Goal: Task Accomplishment & Management: Use online tool/utility

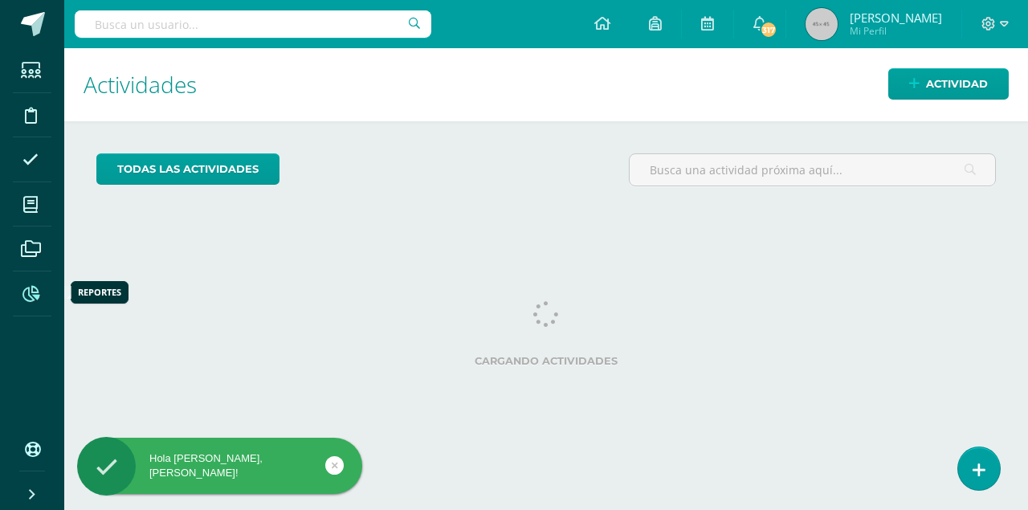
click at [33, 294] on icon at bounding box center [30, 294] width 17 height 16
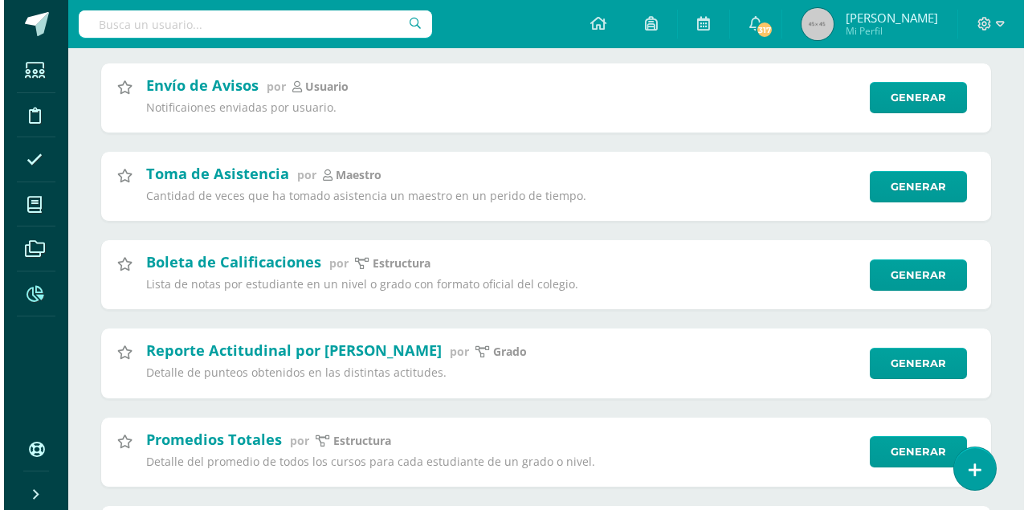
scroll to position [1285, 0]
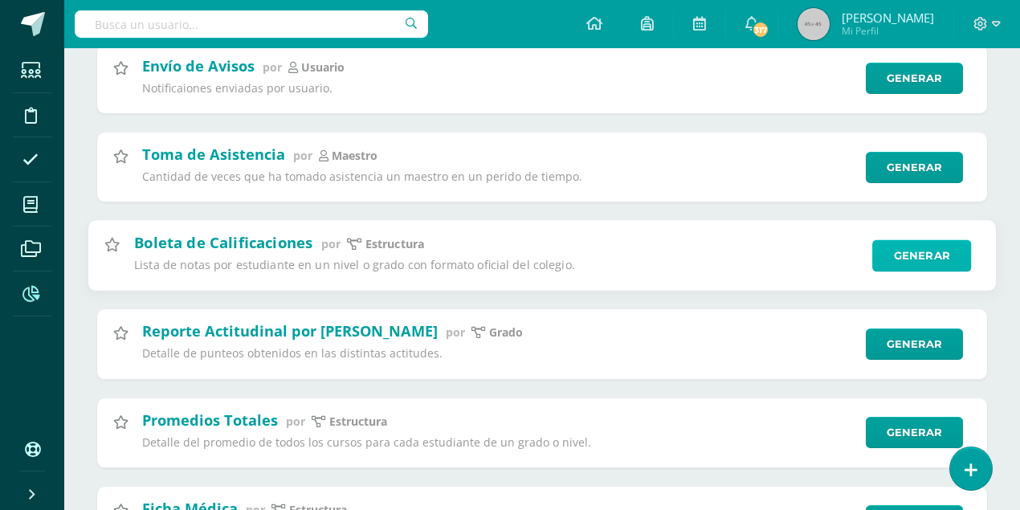
click at [890, 262] on link "Generar" at bounding box center [921, 255] width 99 height 32
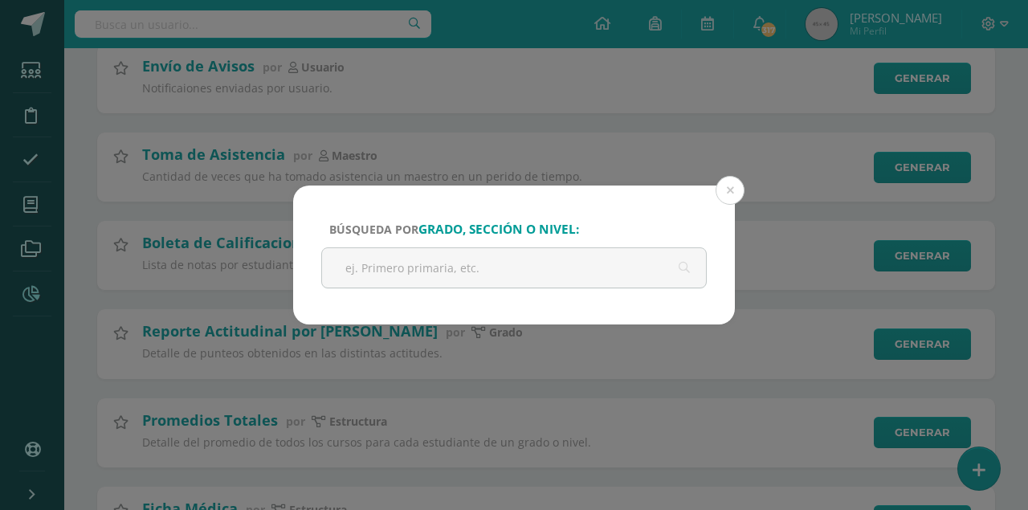
drag, startPoint x: 728, startPoint y: 194, endPoint x: 668, endPoint y: 228, distance: 69.0
click at [727, 194] on button at bounding box center [729, 190] width 29 height 29
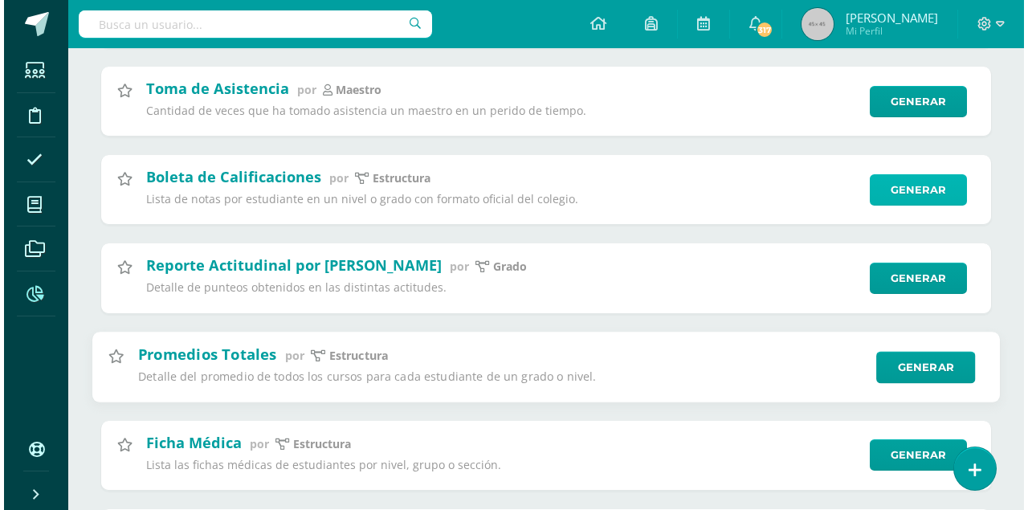
scroll to position [1445, 0]
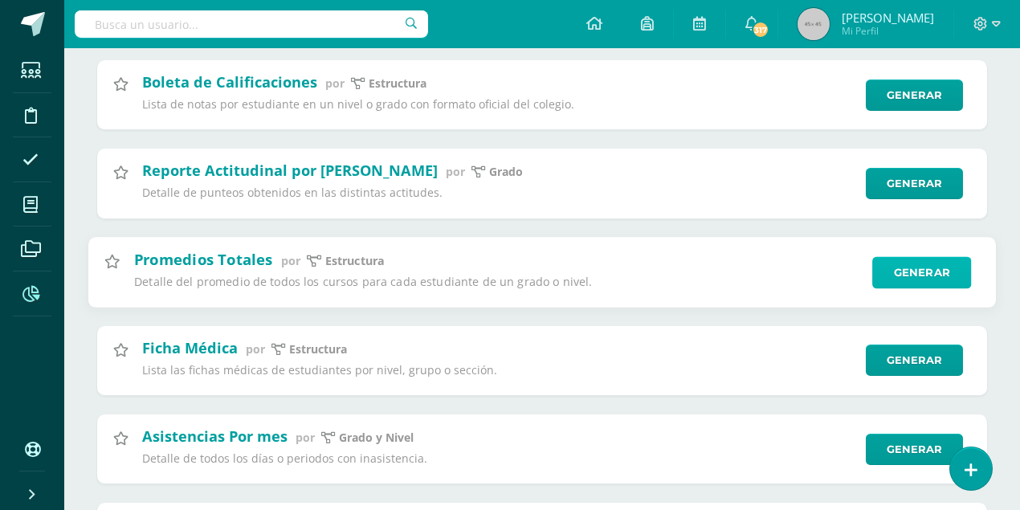
click at [919, 272] on link "Generar" at bounding box center [921, 272] width 99 height 32
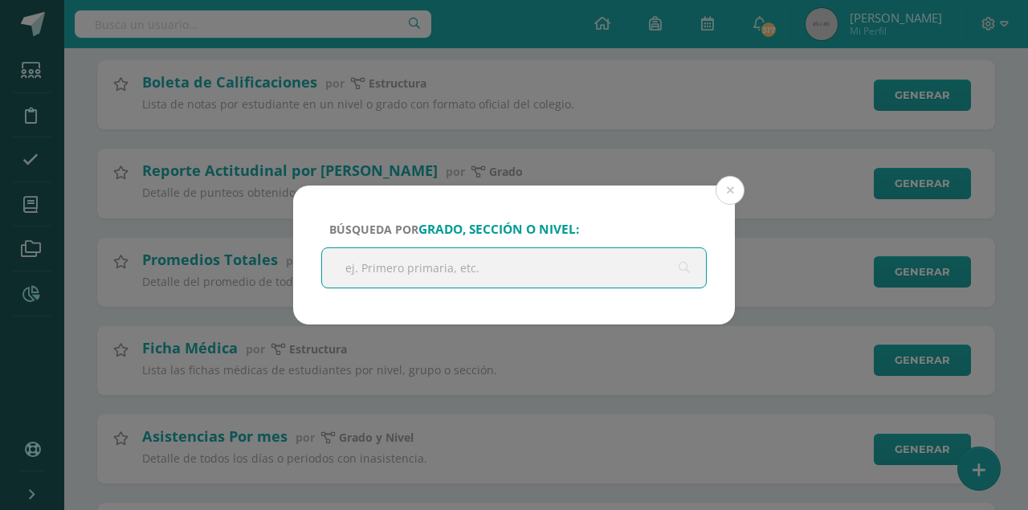
click at [347, 270] on input "text" at bounding box center [514, 267] width 384 height 39
type input "segundo basico"
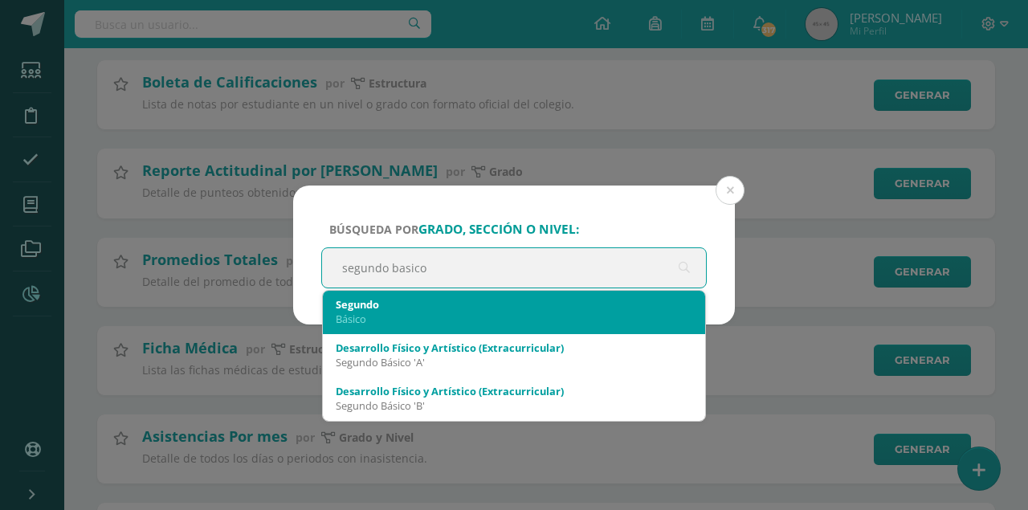
click at [443, 321] on div "Básico" at bounding box center [514, 319] width 357 height 14
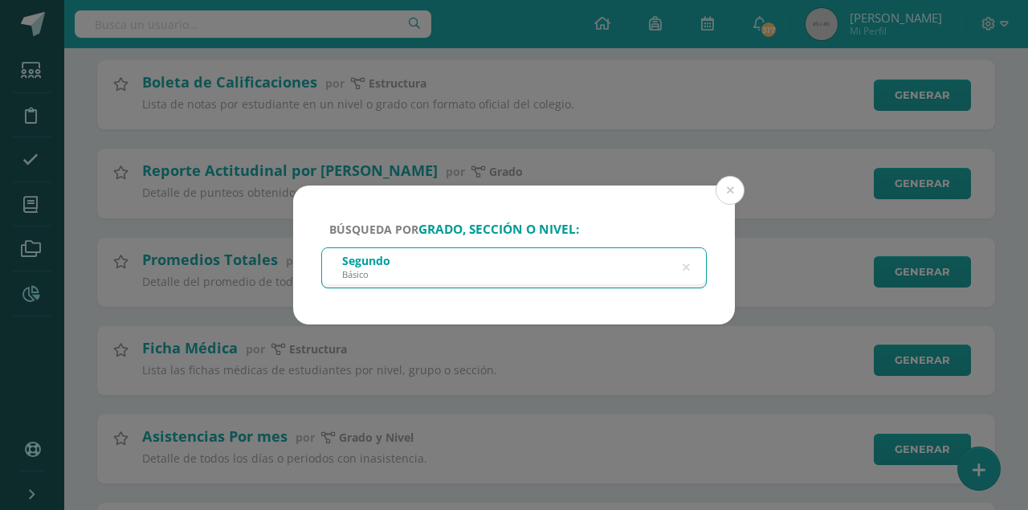
click at [539, 276] on div "Segundo Básico" at bounding box center [514, 266] width 384 height 36
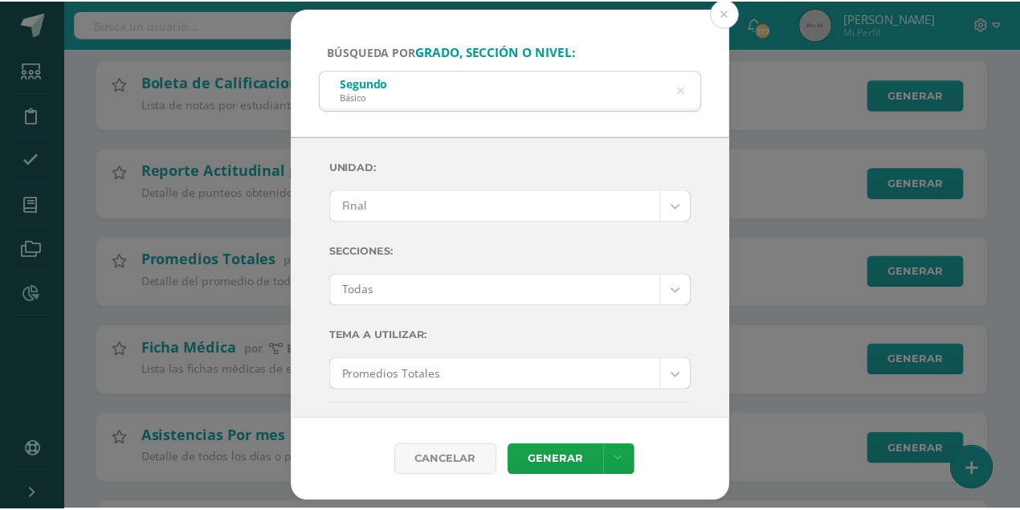
scroll to position [267, 0]
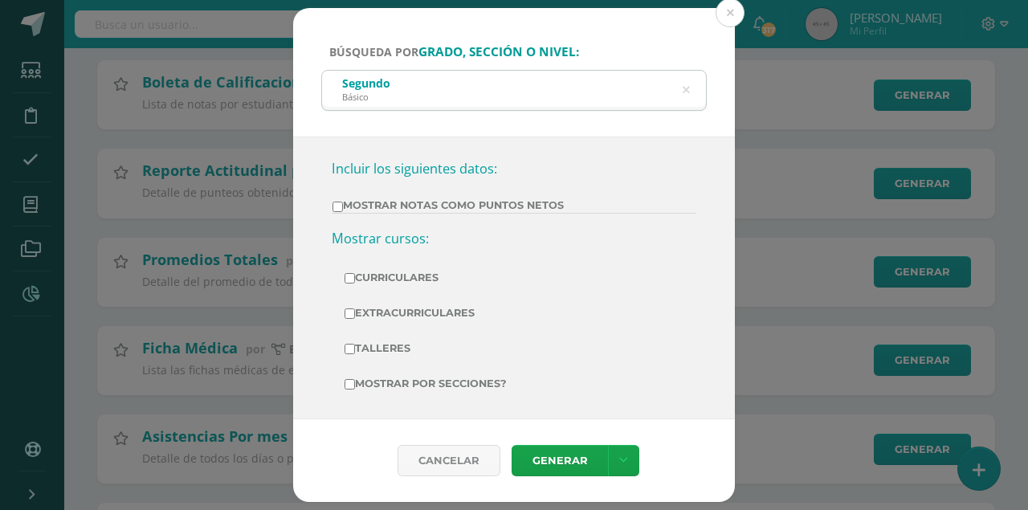
click at [350, 276] on input "Curriculares" at bounding box center [349, 278] width 10 height 10
checkbox input "true"
click at [347, 304] on label "Extracurriculares" at bounding box center [513, 313] width 339 height 22
click at [347, 308] on input "Extracurriculares" at bounding box center [349, 313] width 10 height 10
checkbox input "true"
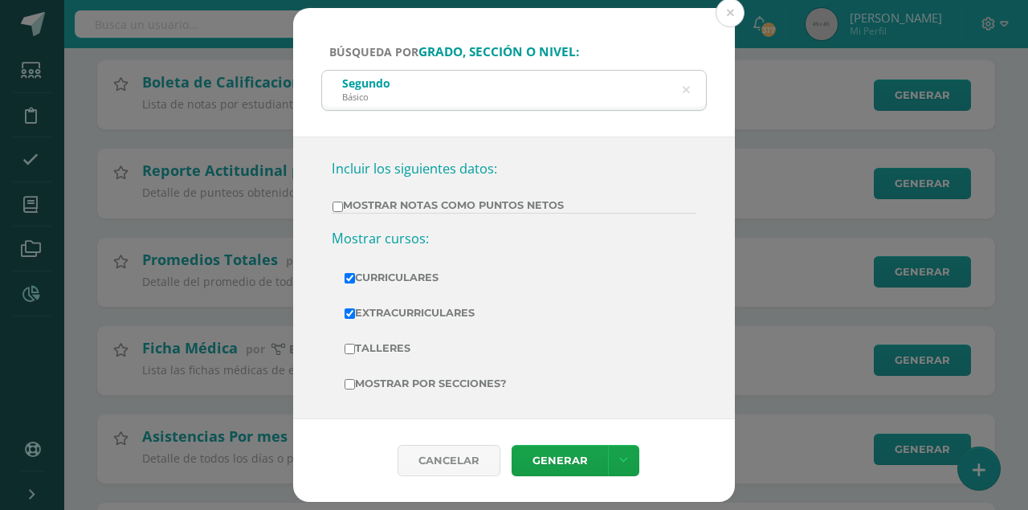
click at [336, 206] on input "Mostrar Notas Como Puntos Netos" at bounding box center [337, 207] width 10 height 10
checkbox input "true"
click at [348, 350] on input "Talleres" at bounding box center [349, 349] width 10 height 10
checkbox input "true"
click at [351, 384] on input "Mostrar por secciones?" at bounding box center [349, 384] width 10 height 10
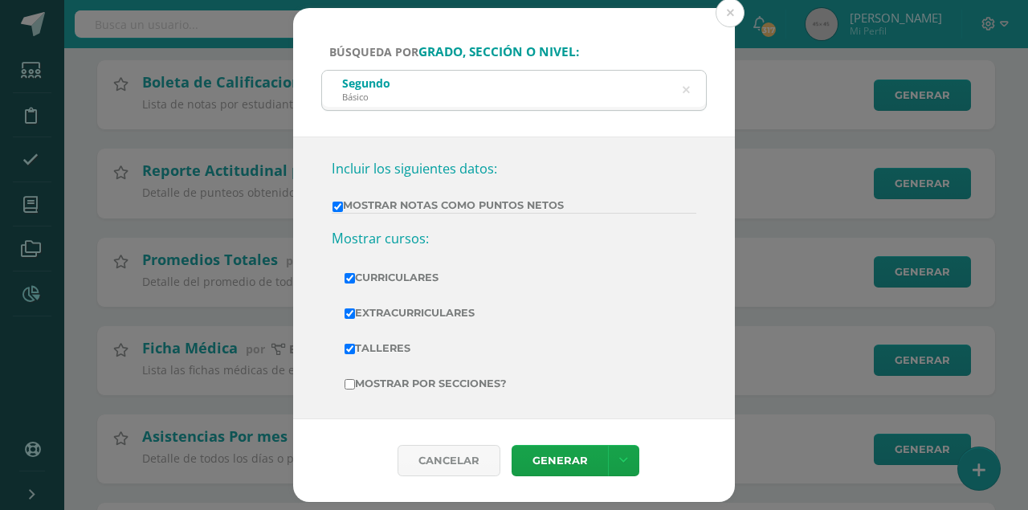
checkbox input "true"
click at [569, 464] on link "Generar" at bounding box center [559, 460] width 96 height 31
click at [731, 15] on button at bounding box center [729, 12] width 29 height 29
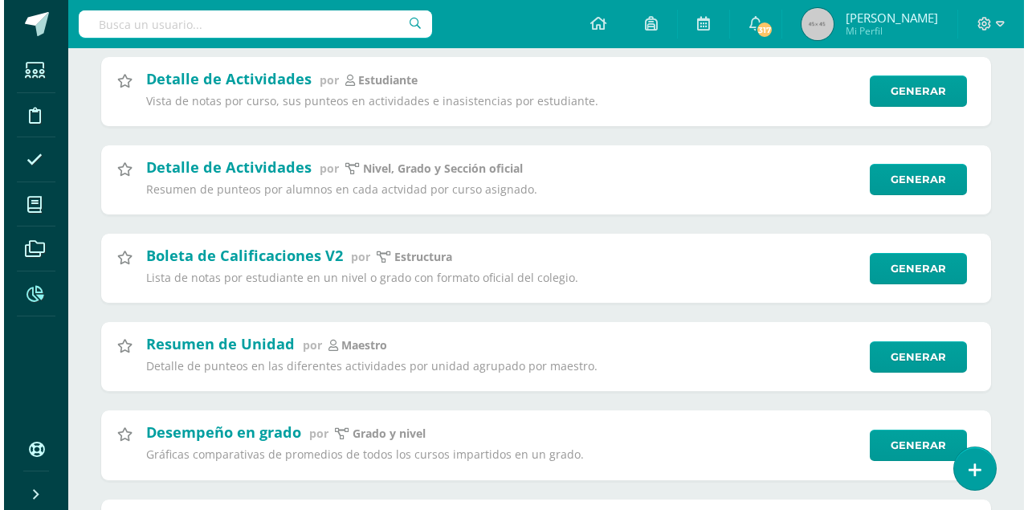
scroll to position [3800, 0]
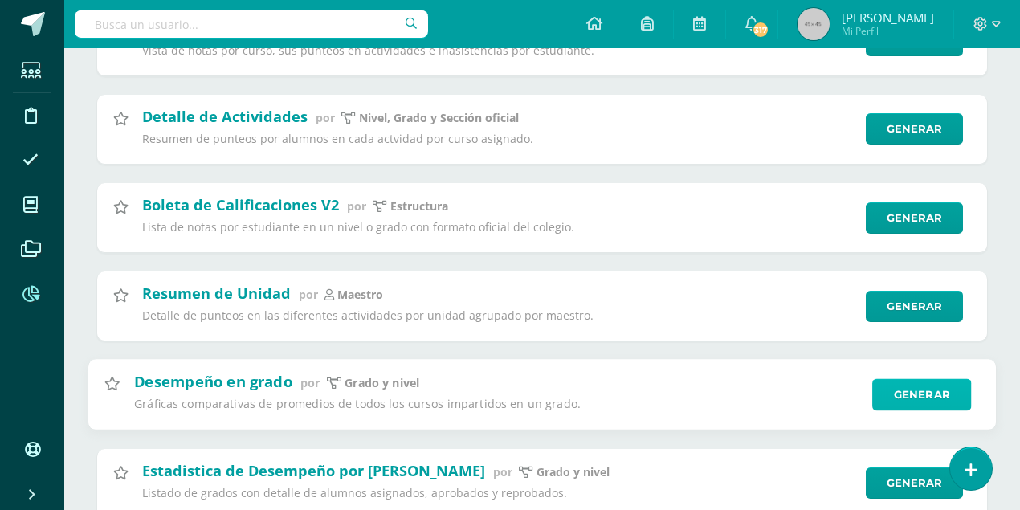
click at [915, 406] on link "Generar" at bounding box center [921, 395] width 99 height 32
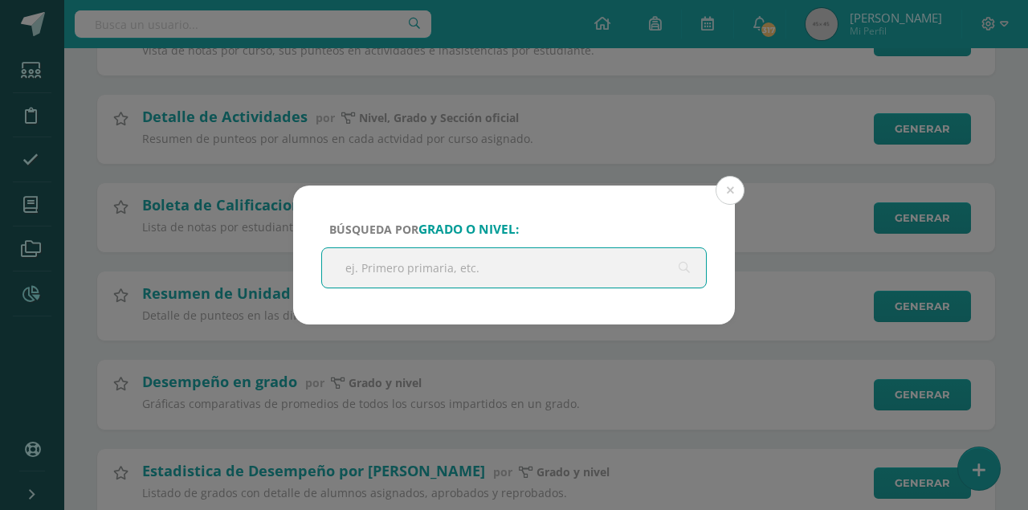
click at [414, 279] on input "text" at bounding box center [514, 267] width 384 height 39
type input "segundo basico"
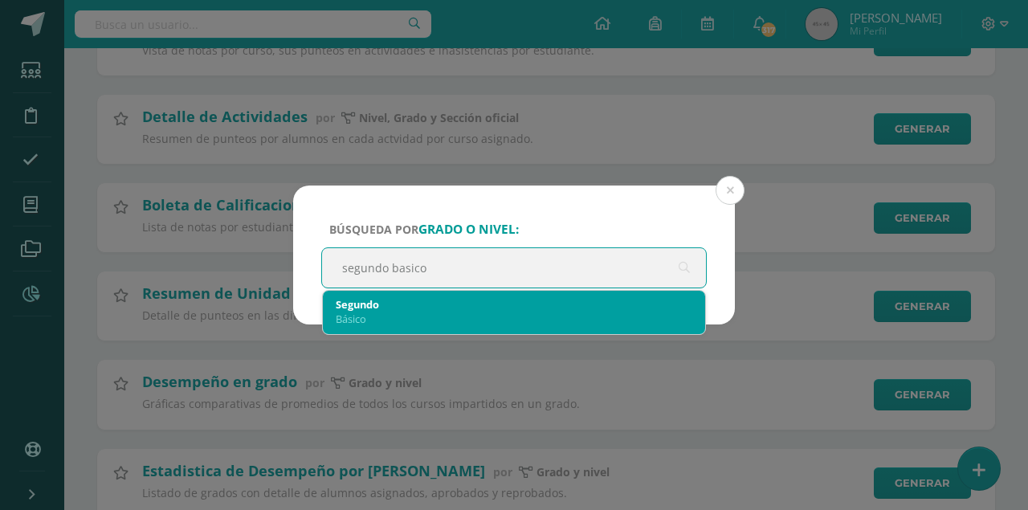
click at [363, 312] on div "Básico" at bounding box center [514, 319] width 357 height 14
select select "2"
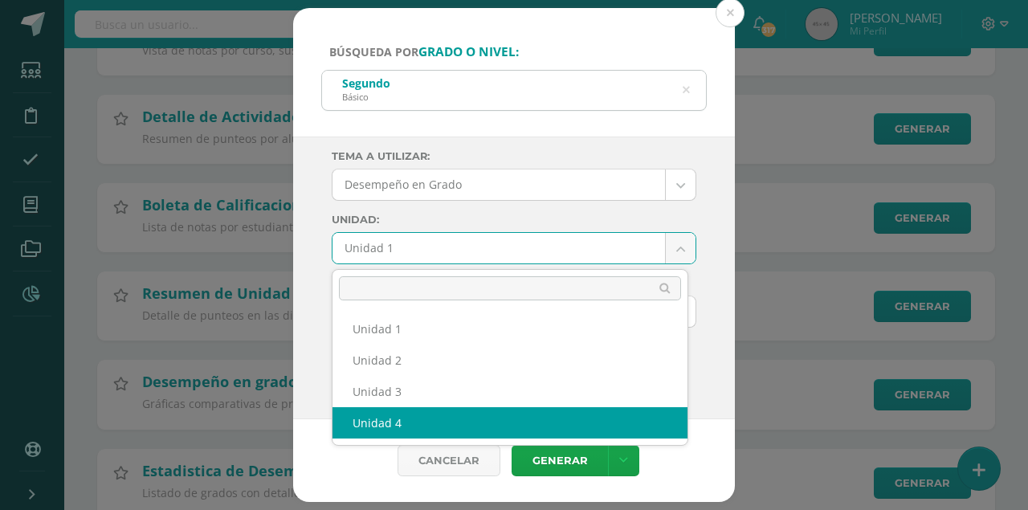
select select "Unidad 4"
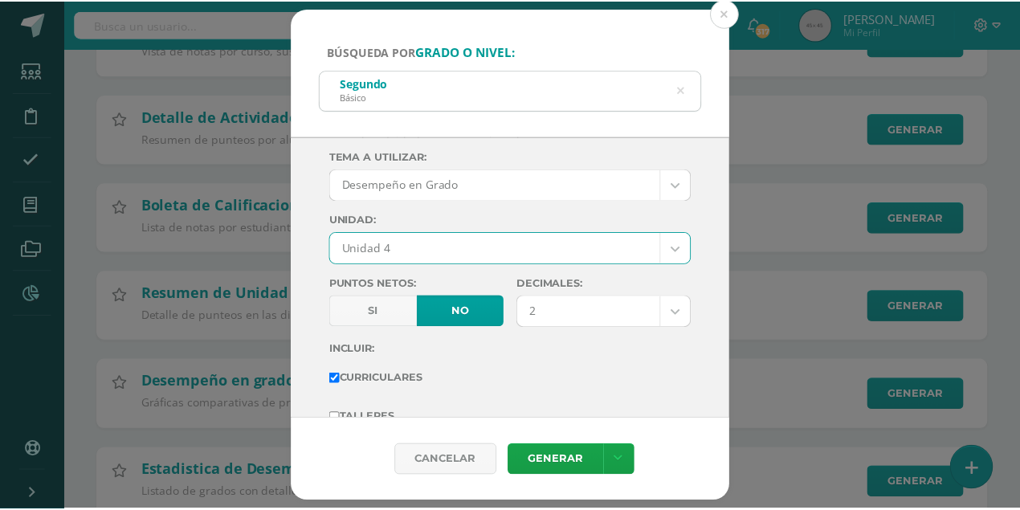
scroll to position [35, 0]
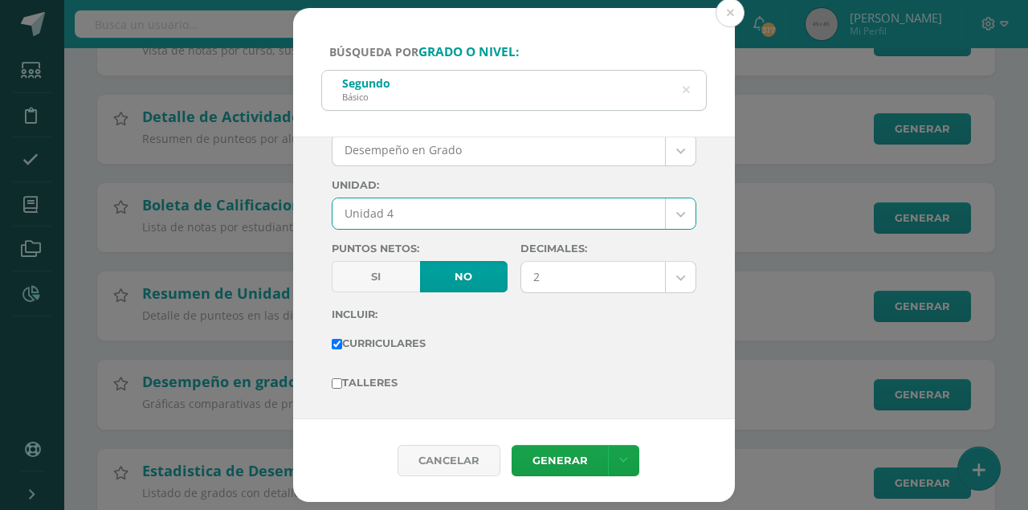
click at [338, 381] on input "Talleres" at bounding box center [337, 383] width 10 height 10
checkbox input "true"
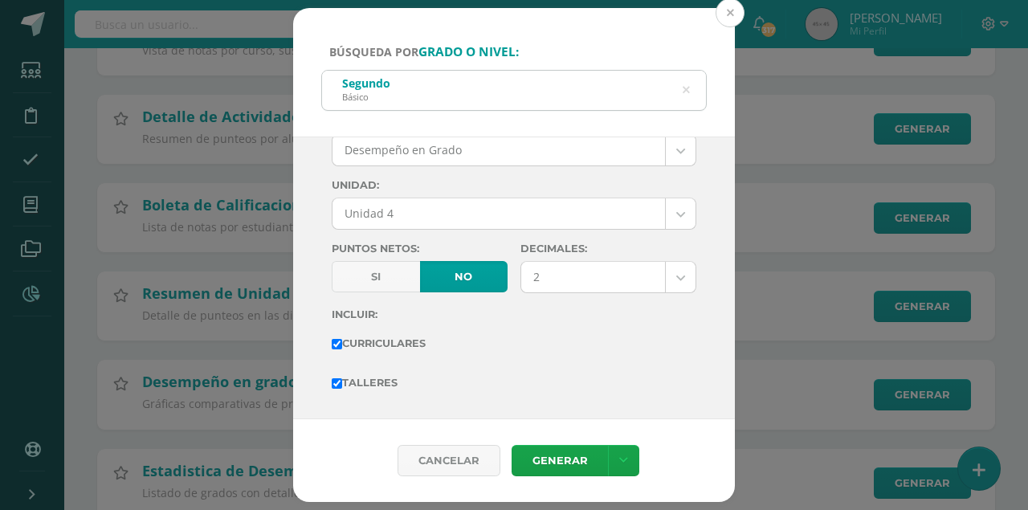
click at [732, 16] on button at bounding box center [729, 12] width 29 height 29
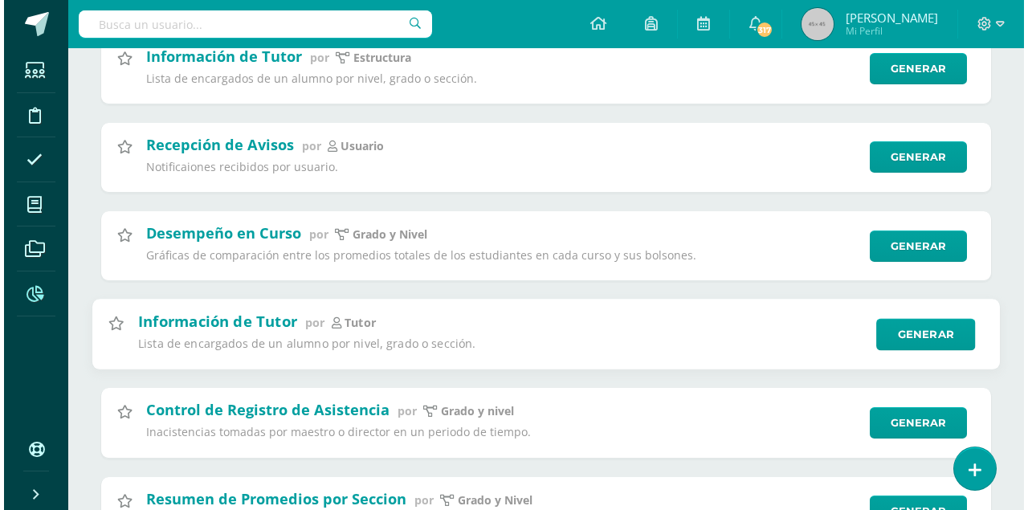
scroll to position [482, 0]
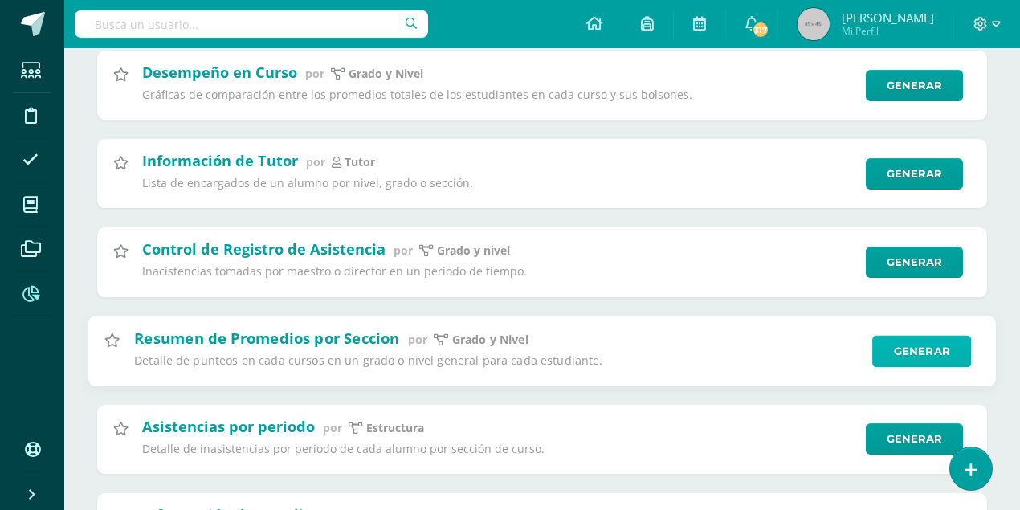
click at [905, 355] on link "Generar" at bounding box center [921, 351] width 99 height 32
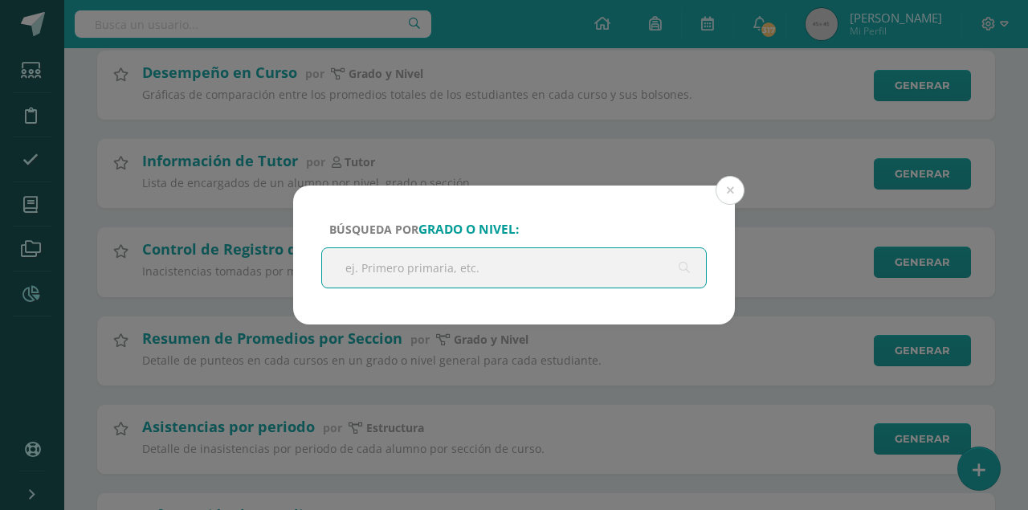
click at [347, 263] on input "text" at bounding box center [514, 267] width 384 height 39
type input "segundo basico"
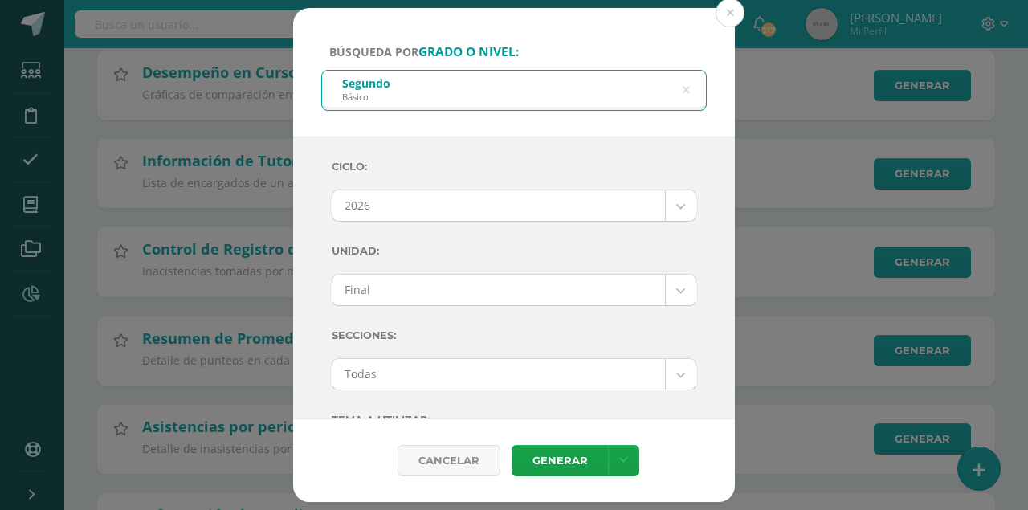
drag, startPoint x: 683, startPoint y: 201, endPoint x: 670, endPoint y: 204, distance: 12.5
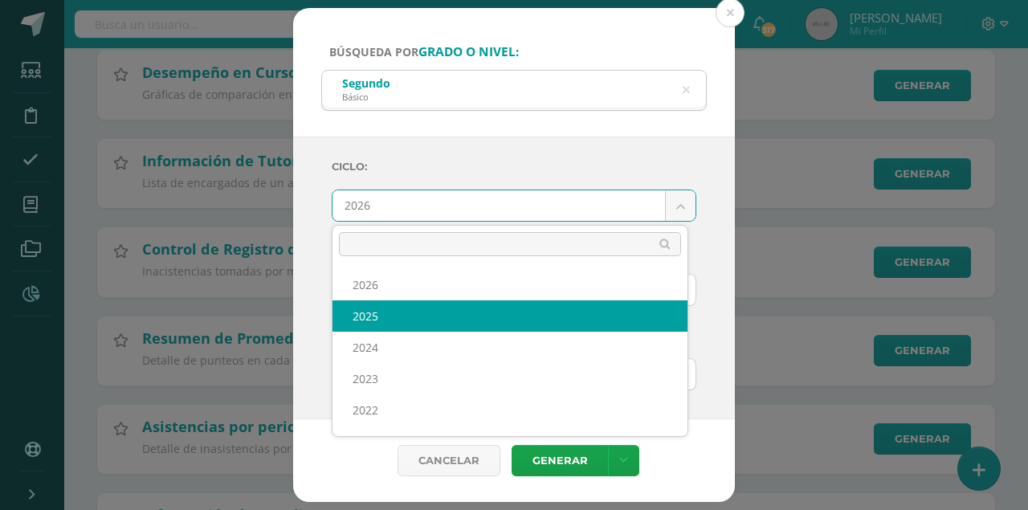
select select "7"
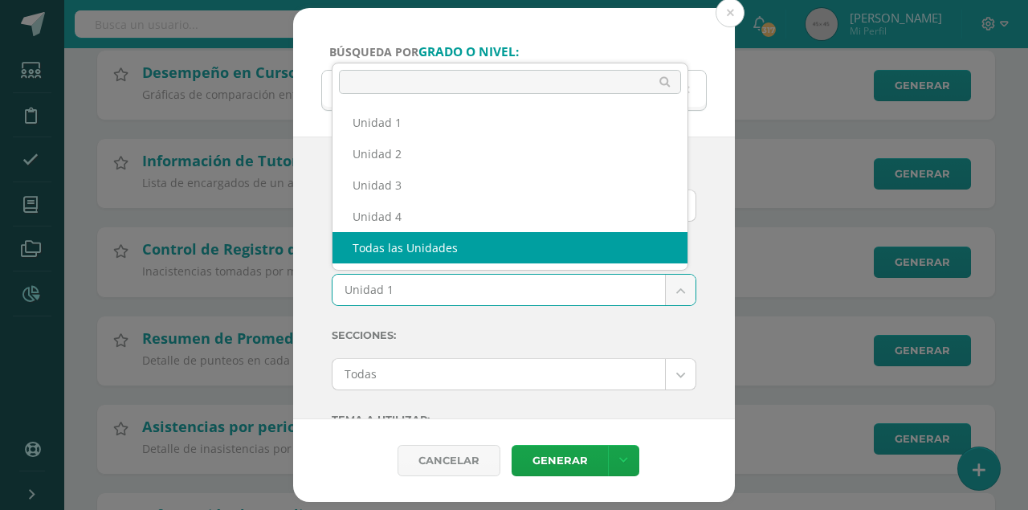
select select "all_units"
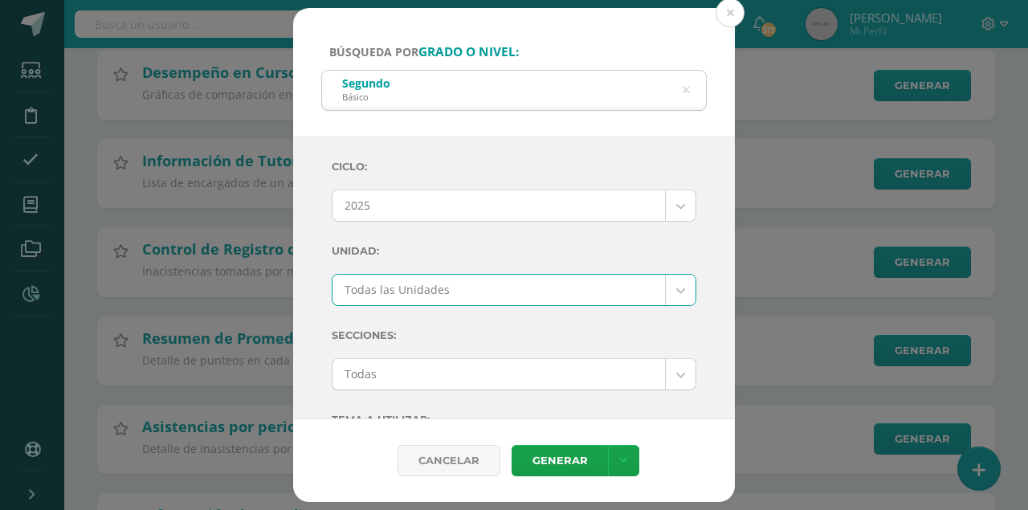
scroll to position [107, 0]
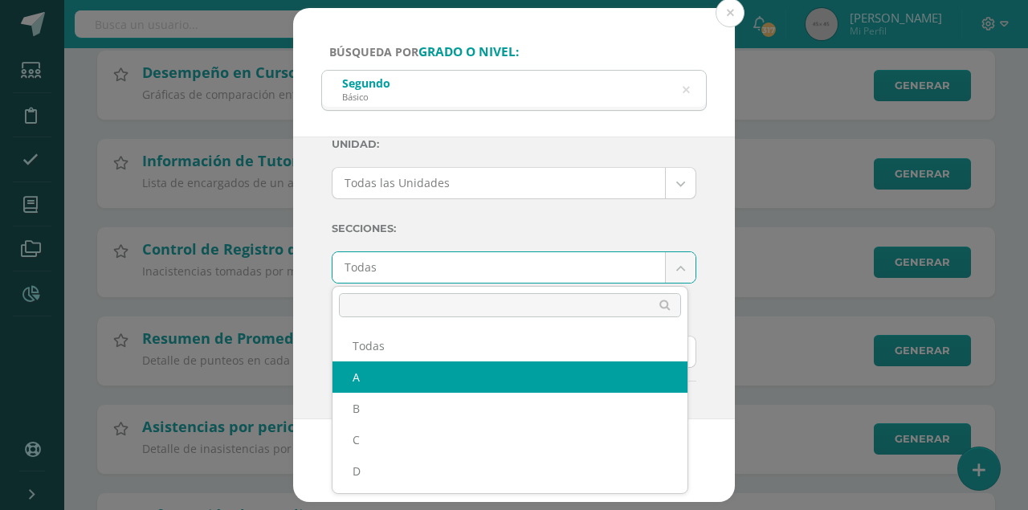
select select "A"
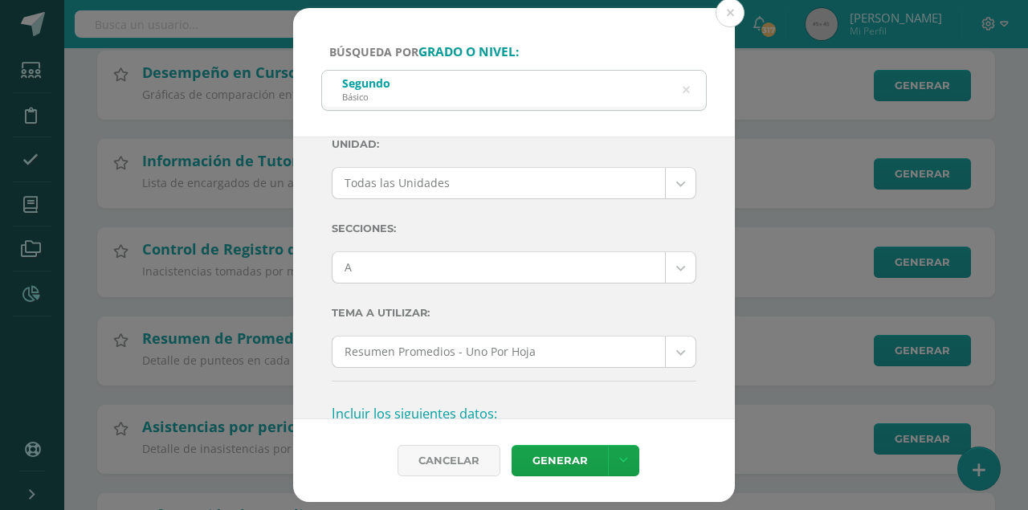
scroll to position [374, 0]
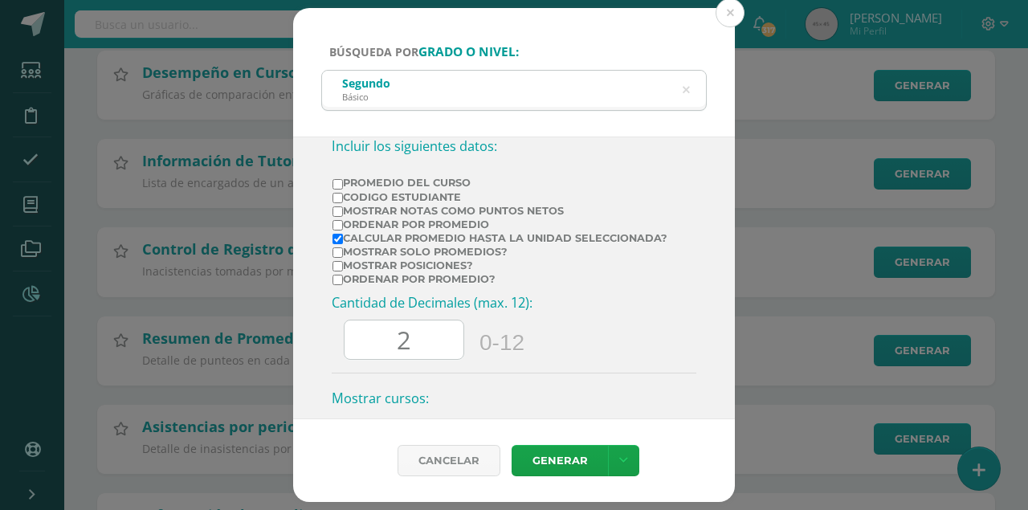
click at [338, 239] on input "Calcular promedio hasta la unidad seleccionada?" at bounding box center [337, 239] width 10 height 10
checkbox input "false"
click at [340, 181] on input "Promedio del Curso" at bounding box center [337, 184] width 10 height 10
checkbox input "true"
click at [338, 207] on input "Mostrar Notas Como Puntos Netos" at bounding box center [337, 211] width 10 height 10
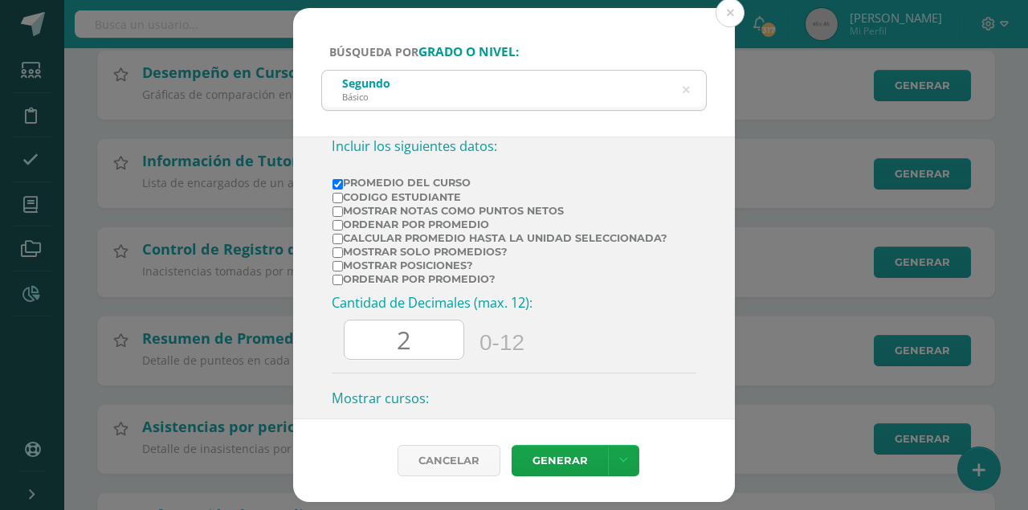
checkbox input "true"
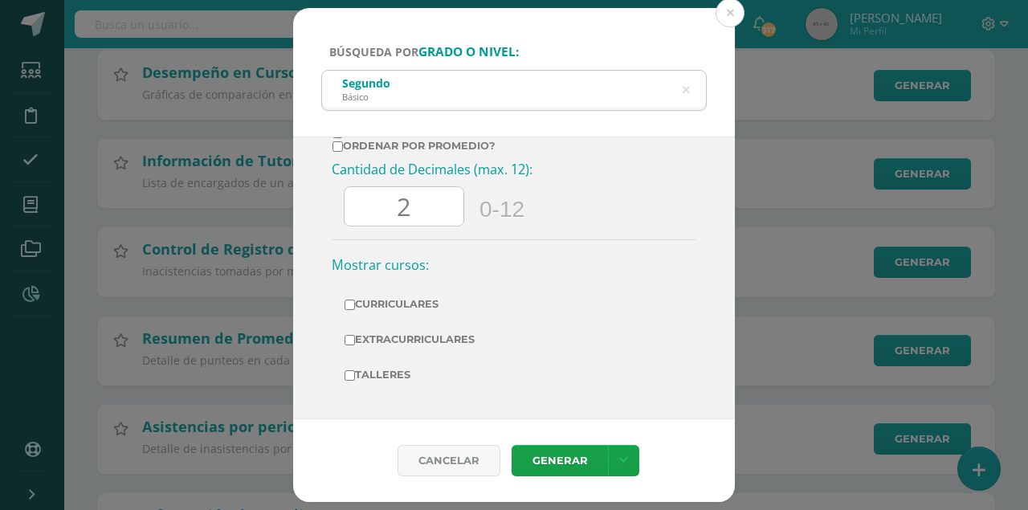
click at [348, 307] on input "Curriculares" at bounding box center [349, 305] width 10 height 10
checkbox input "true"
click at [348, 339] on input "Extracurriculares" at bounding box center [349, 340] width 10 height 10
checkbox input "true"
click at [348, 374] on input "Talleres" at bounding box center [349, 375] width 10 height 10
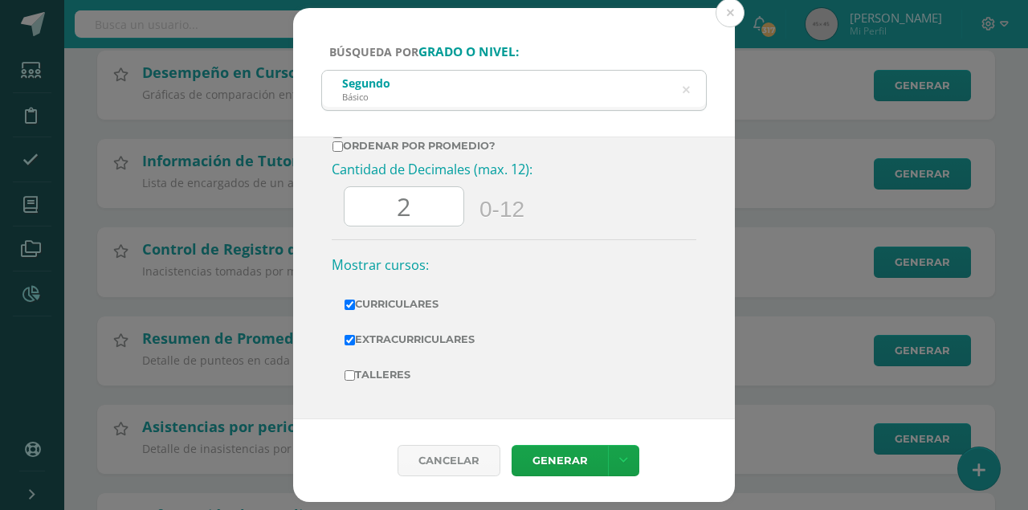
checkbox input "true"
click at [557, 454] on link "Generar" at bounding box center [559, 460] width 96 height 31
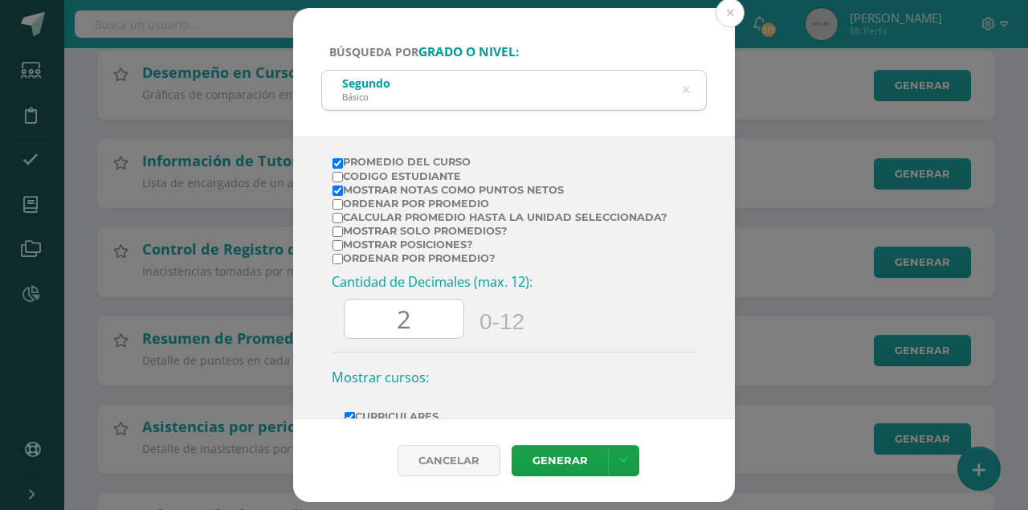
scroll to position [295, 0]
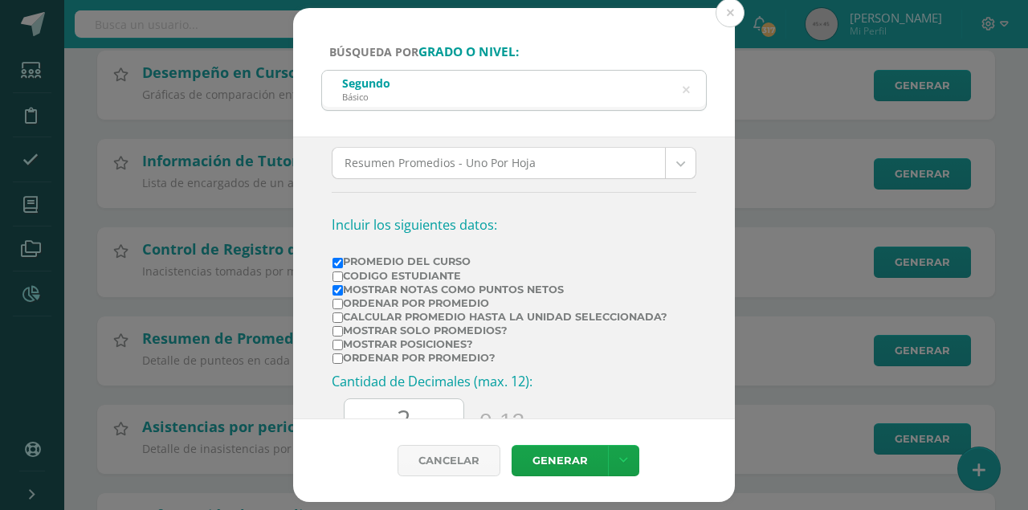
click at [332, 287] on td "Mostrar Notas Como Puntos Netos" at bounding box center [500, 290] width 336 height 14
click at [335, 287] on input "Mostrar Notas Como Puntos Netos" at bounding box center [337, 290] width 10 height 10
checkbox input "false"
click at [340, 259] on input "Promedio del Curso" at bounding box center [337, 263] width 10 height 10
checkbox input "false"
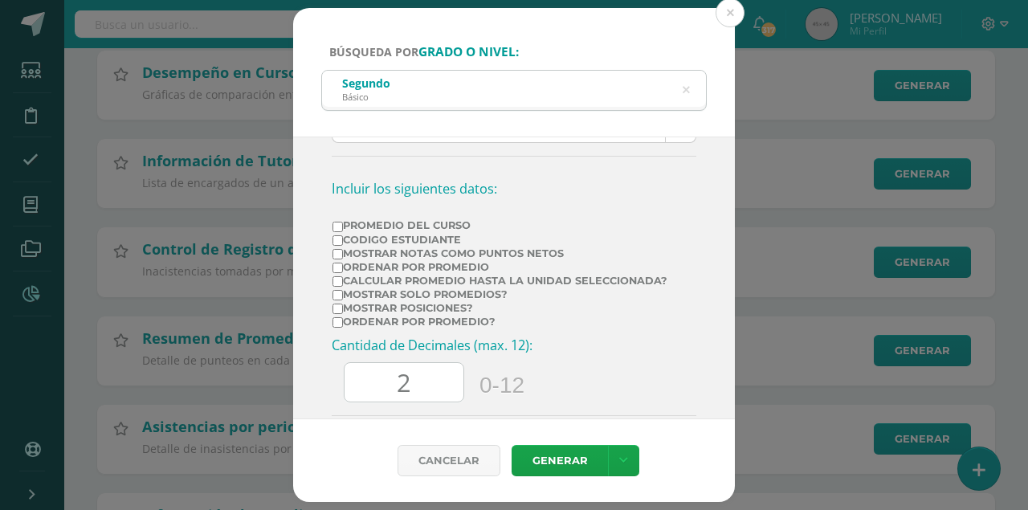
scroll to position [349, 0]
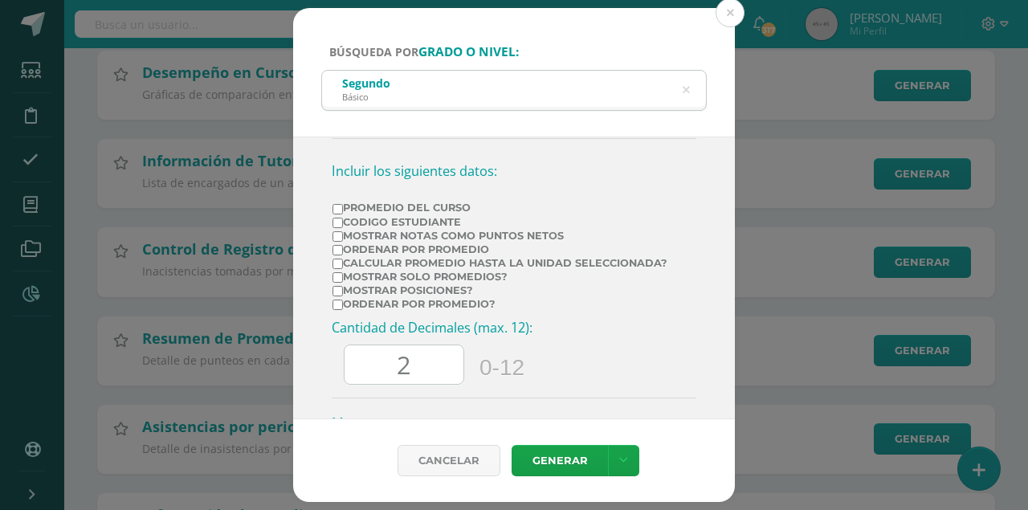
click at [339, 272] on label "Mostrar solo promedios?" at bounding box center [499, 277] width 335 height 12
click at [339, 272] on input "Mostrar solo promedios?" at bounding box center [337, 277] width 10 height 10
checkbox input "true"
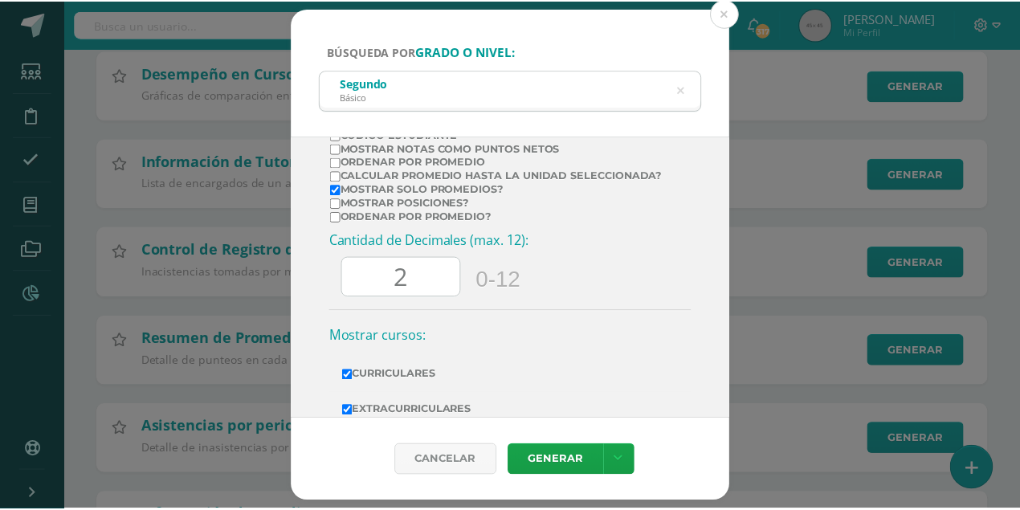
scroll to position [510, 0]
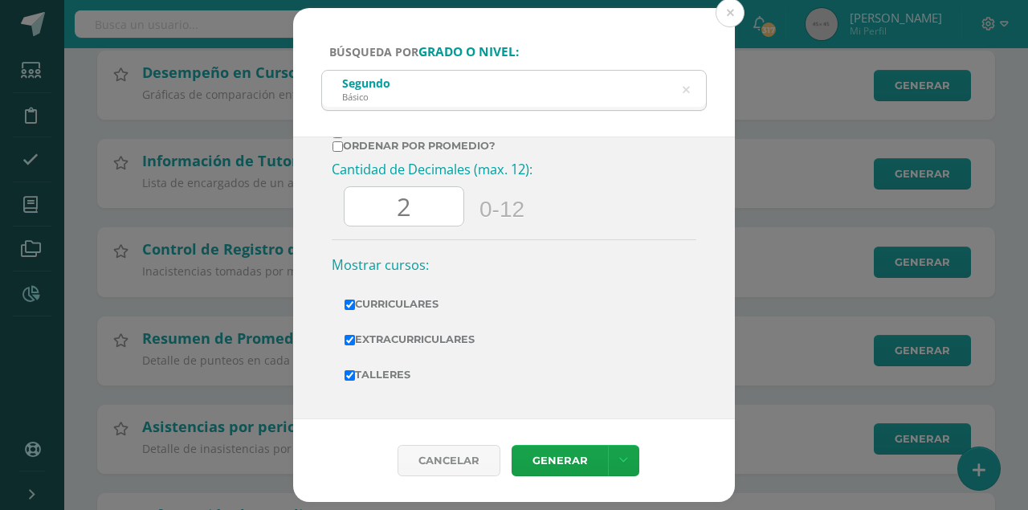
click at [351, 376] on input "Talleres" at bounding box center [349, 375] width 10 height 10
checkbox input "false"
click at [561, 453] on link "Generar" at bounding box center [559, 460] width 96 height 31
drag, startPoint x: 726, startPoint y: 14, endPoint x: 632, endPoint y: 92, distance: 121.5
click at [725, 15] on button at bounding box center [729, 12] width 29 height 29
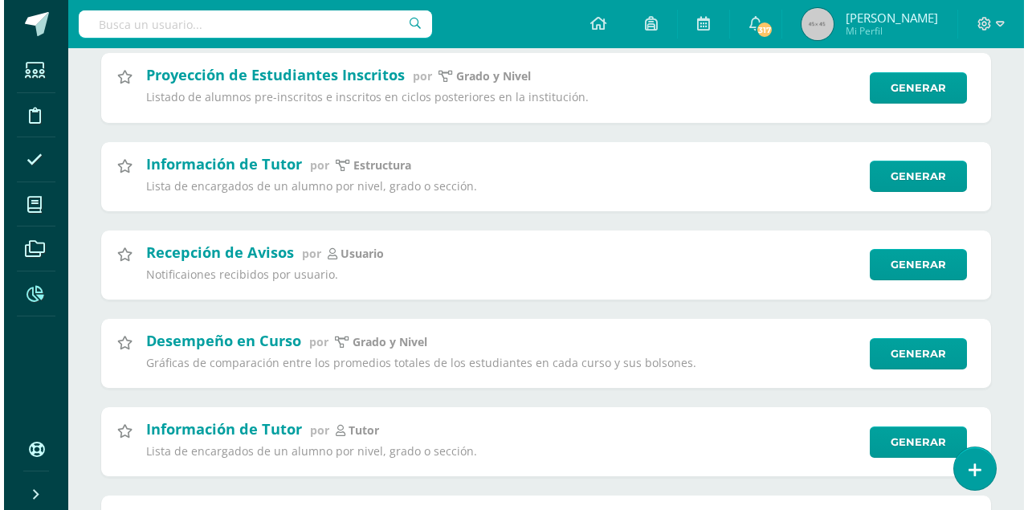
scroll to position [428, 0]
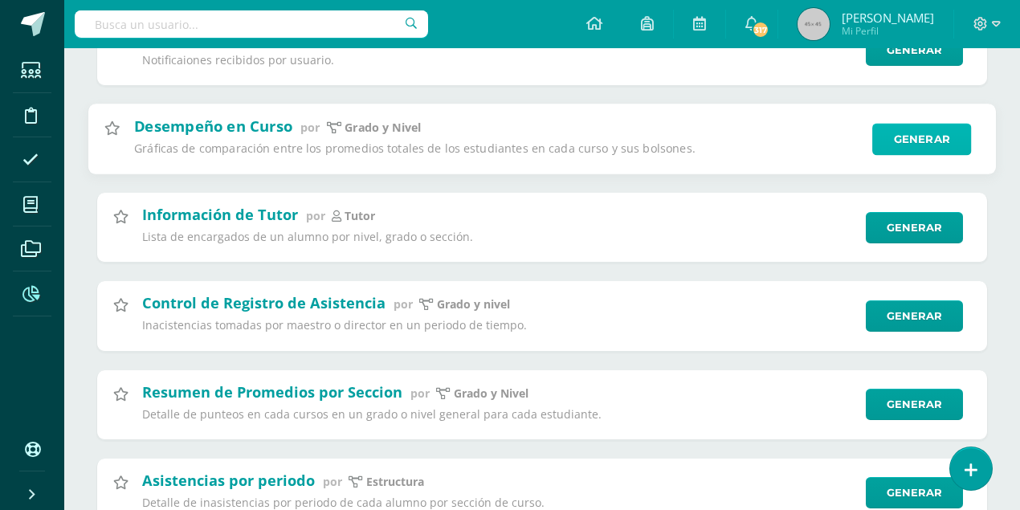
click at [928, 137] on link "Generar" at bounding box center [921, 139] width 99 height 32
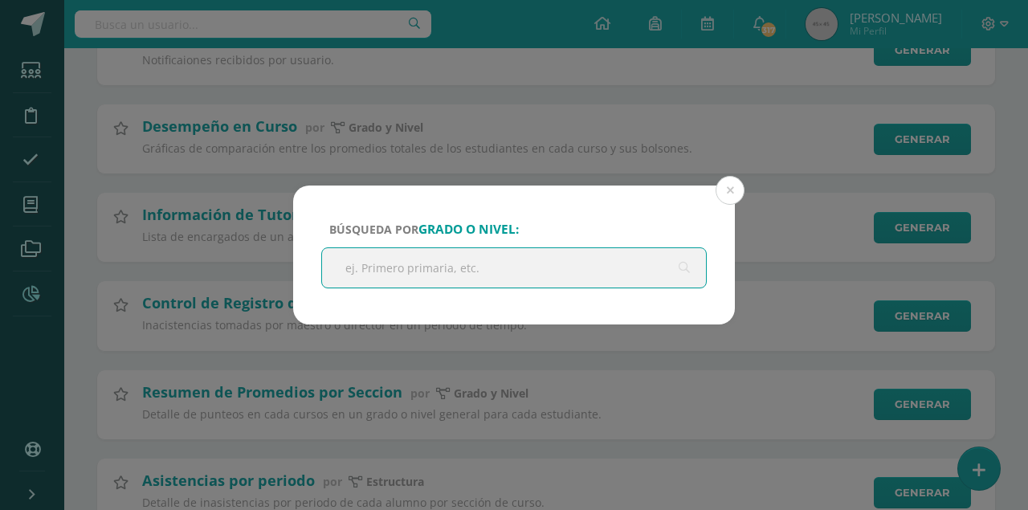
click at [401, 268] on input "text" at bounding box center [514, 267] width 384 height 39
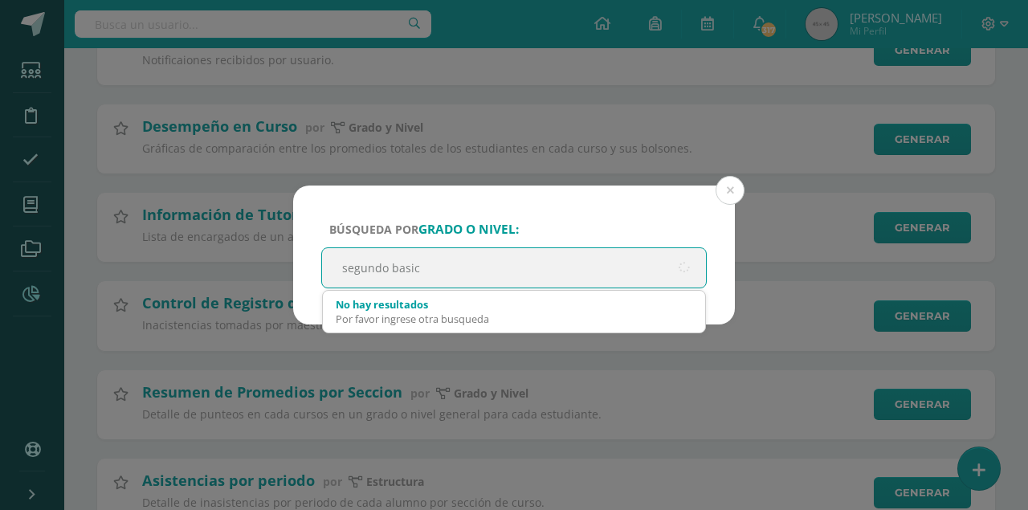
type input "segundo basico"
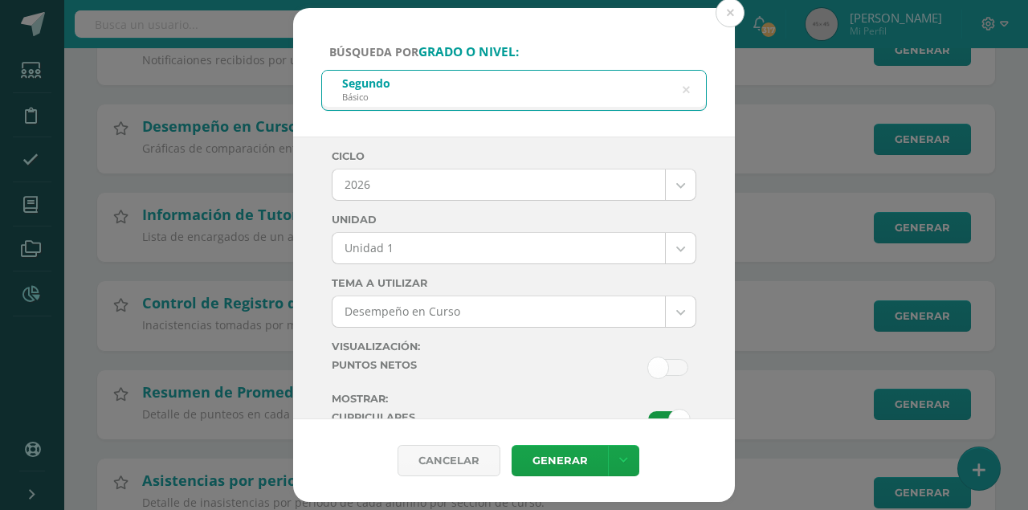
drag, startPoint x: 674, startPoint y: 181, endPoint x: 660, endPoint y: 201, distance: 24.1
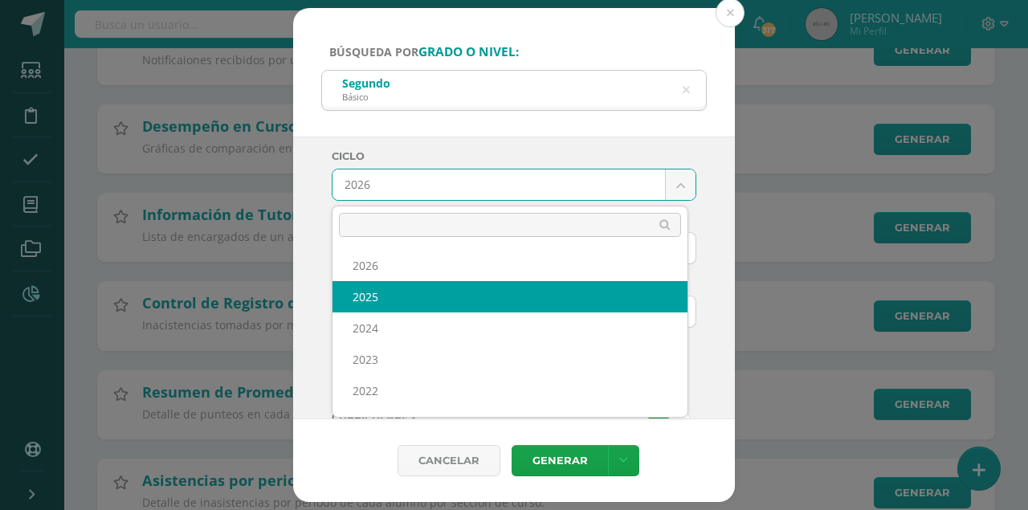
select select "7"
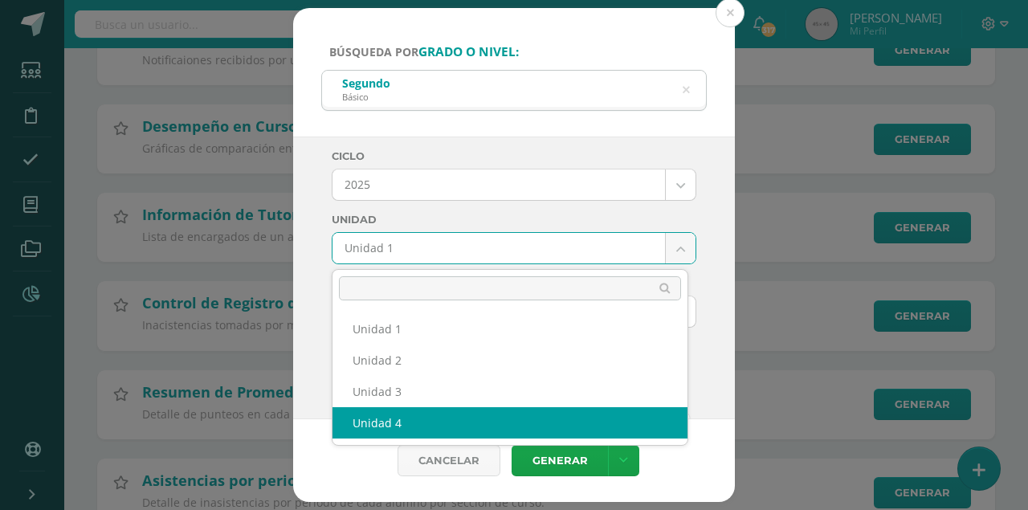
select select "Unidad 4"
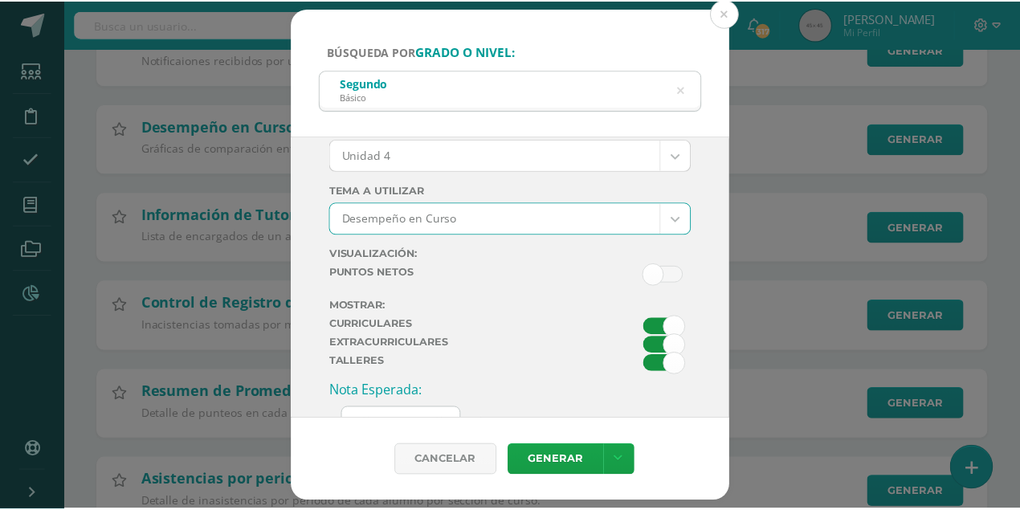
scroll to position [153, 0]
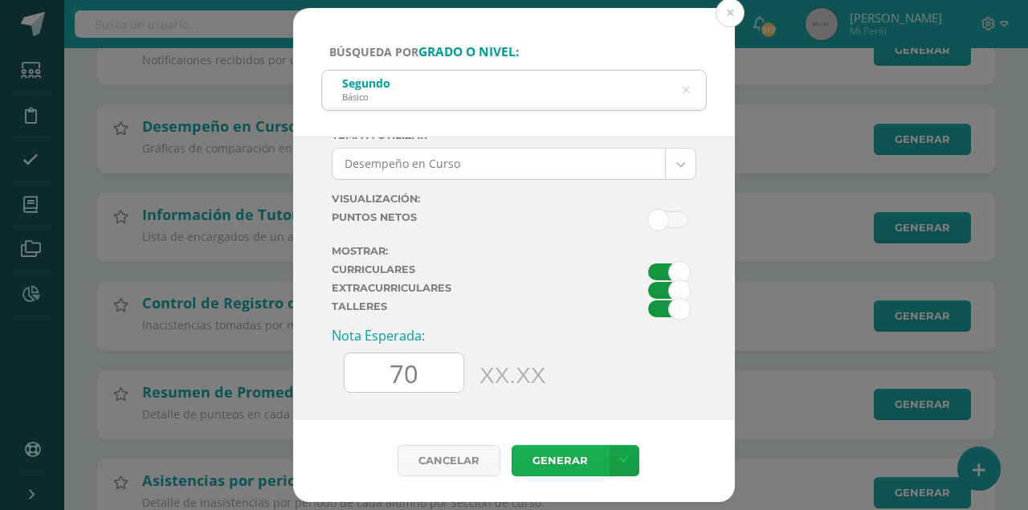
click at [556, 461] on link "Generar" at bounding box center [559, 460] width 96 height 31
click at [721, 10] on button at bounding box center [729, 12] width 29 height 29
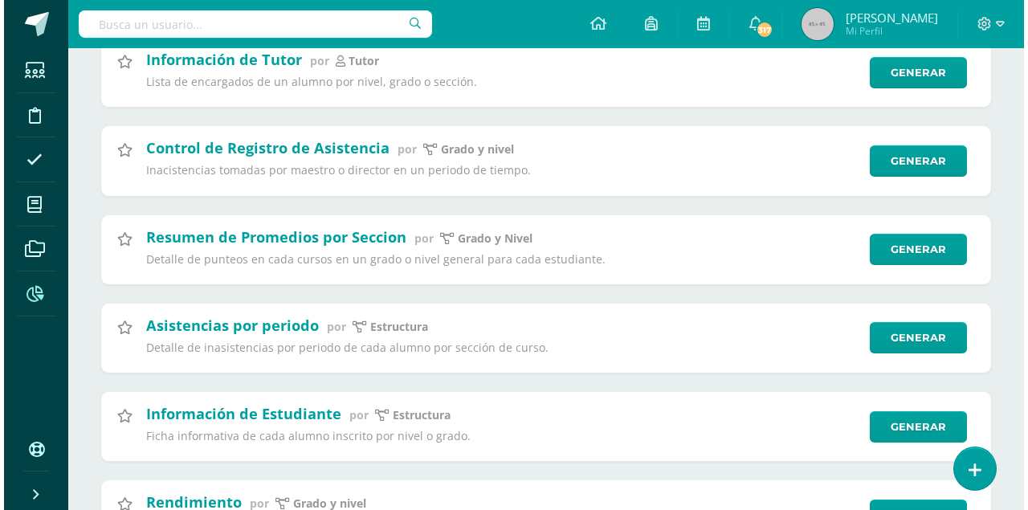
scroll to position [642, 0]
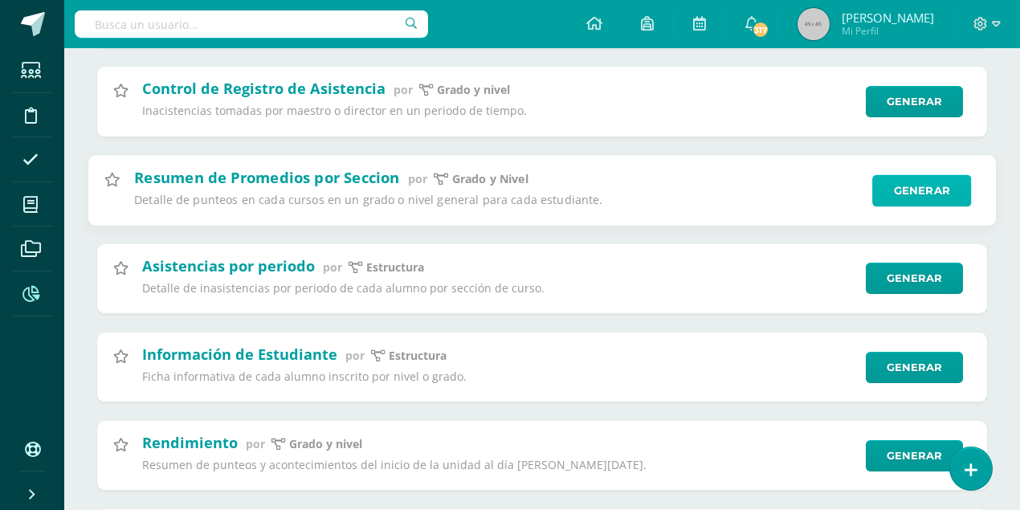
click at [946, 194] on link "Generar" at bounding box center [921, 190] width 99 height 32
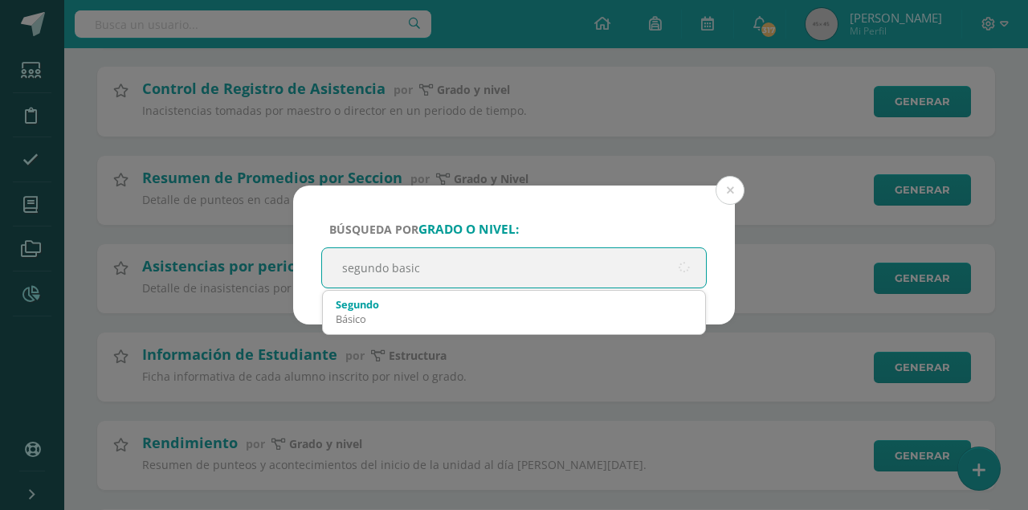
type input "segundo basico"
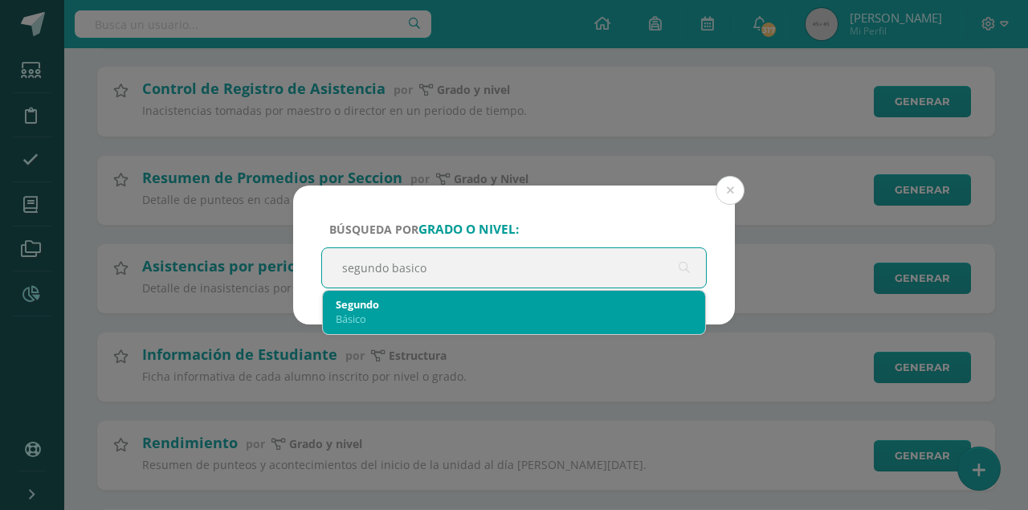
click at [387, 303] on div "Segundo" at bounding box center [514, 304] width 357 height 14
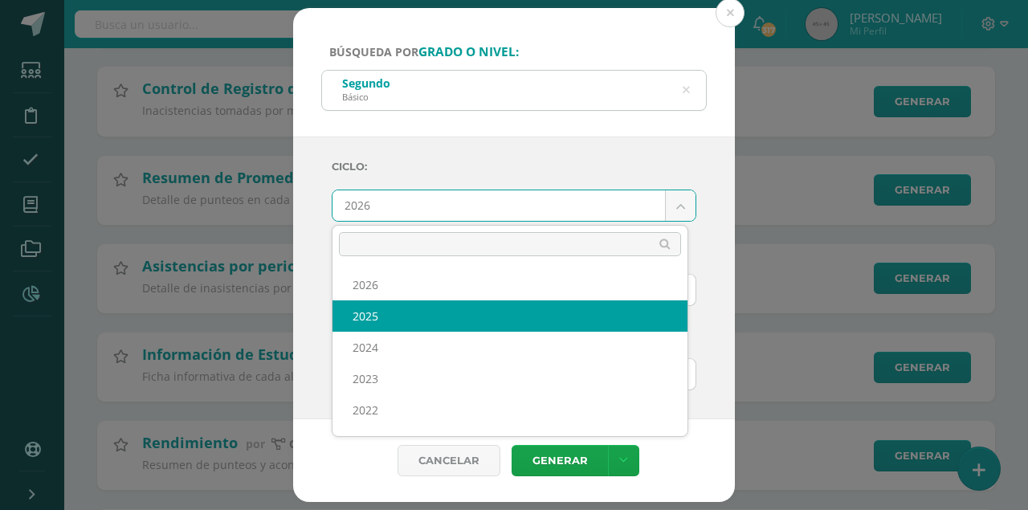
select select "7"
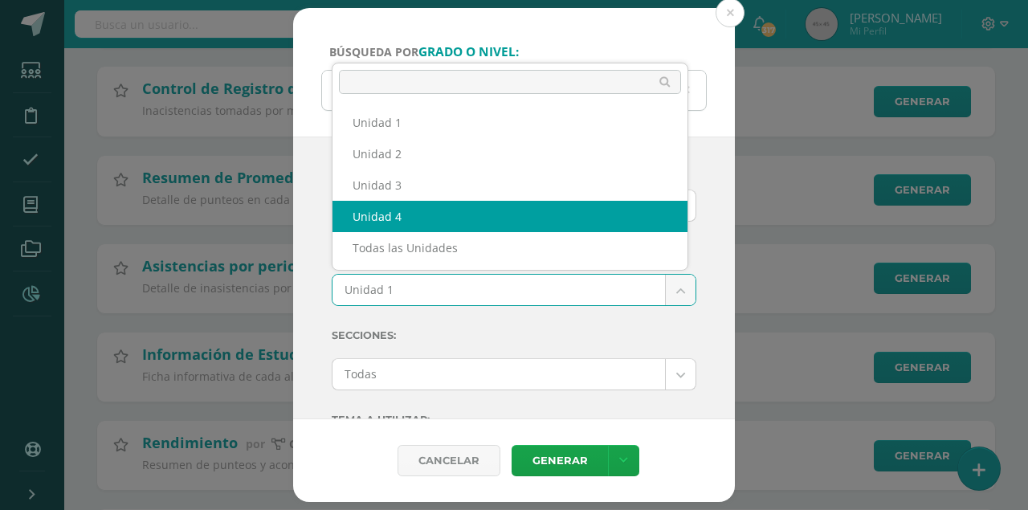
select select "Unidad 4"
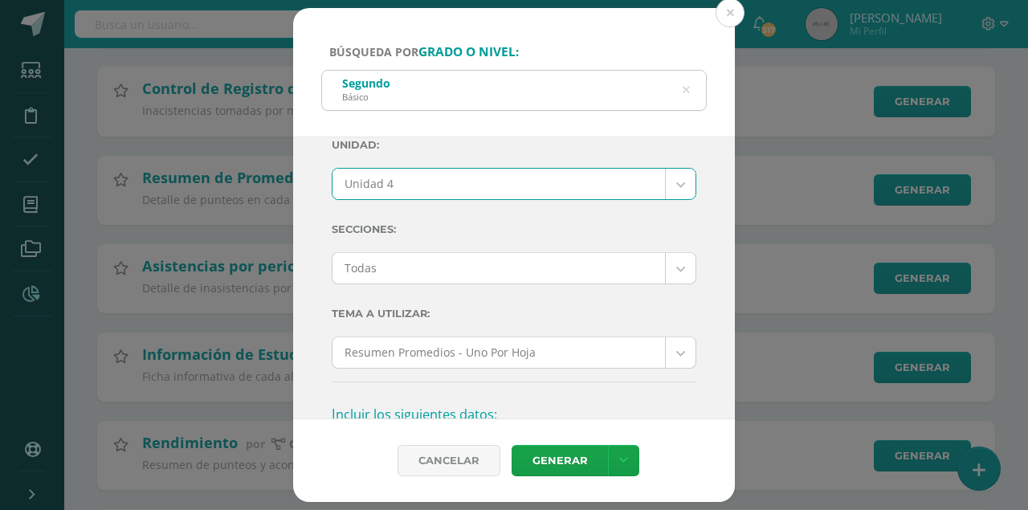
scroll to position [107, 0]
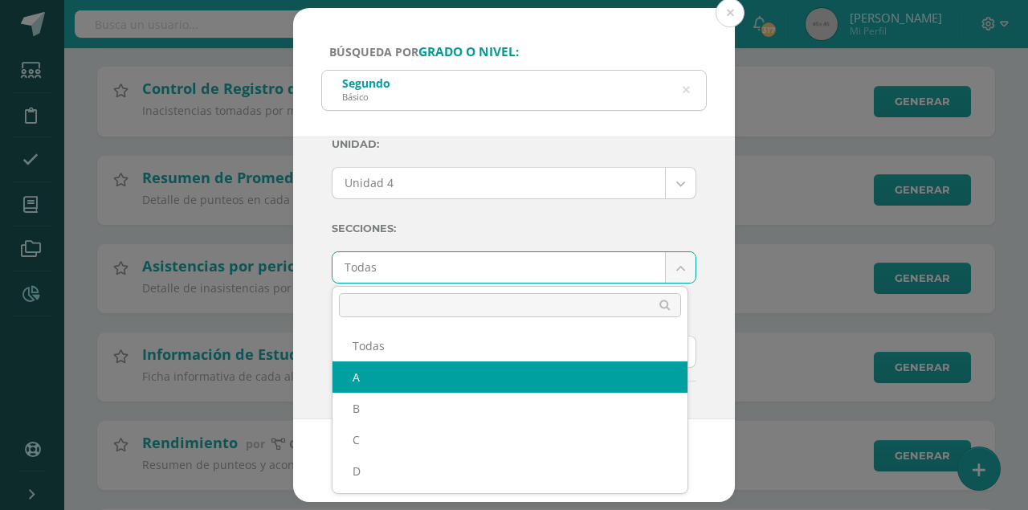
select select "A"
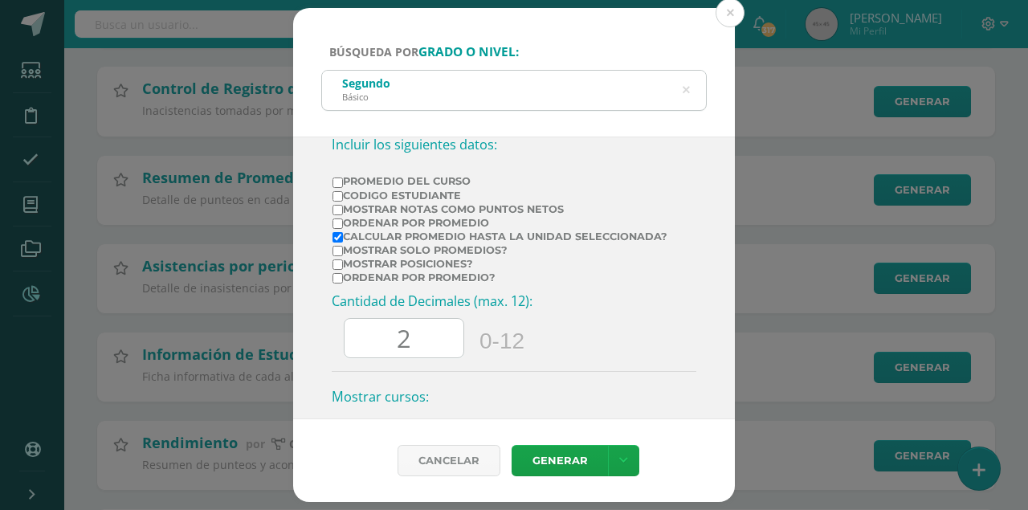
scroll to position [321, 0]
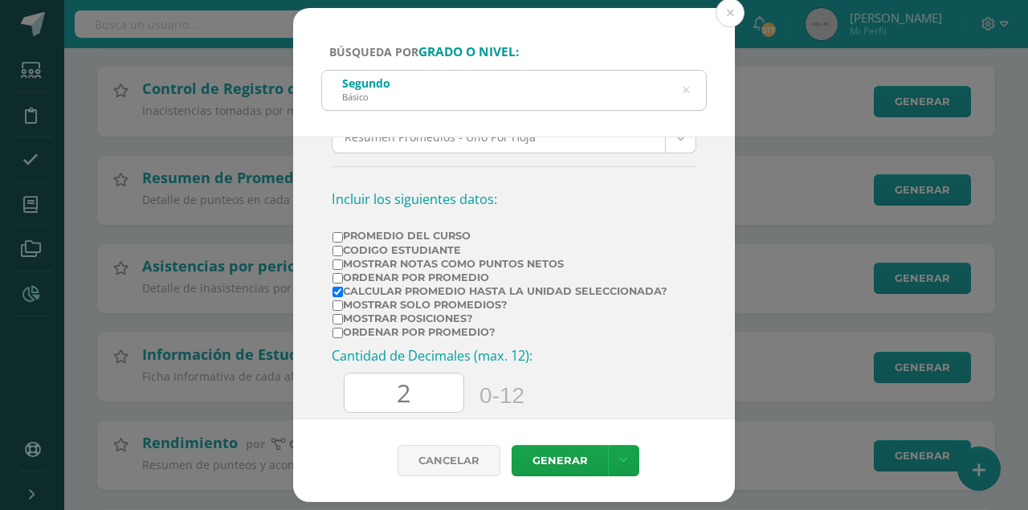
click at [336, 289] on input "Calcular promedio hasta la unidad seleccionada?" at bounding box center [337, 292] width 10 height 10
checkbox input "false"
click at [336, 262] on input "Mostrar Notas Como Puntos Netos" at bounding box center [337, 264] width 10 height 10
checkbox input "true"
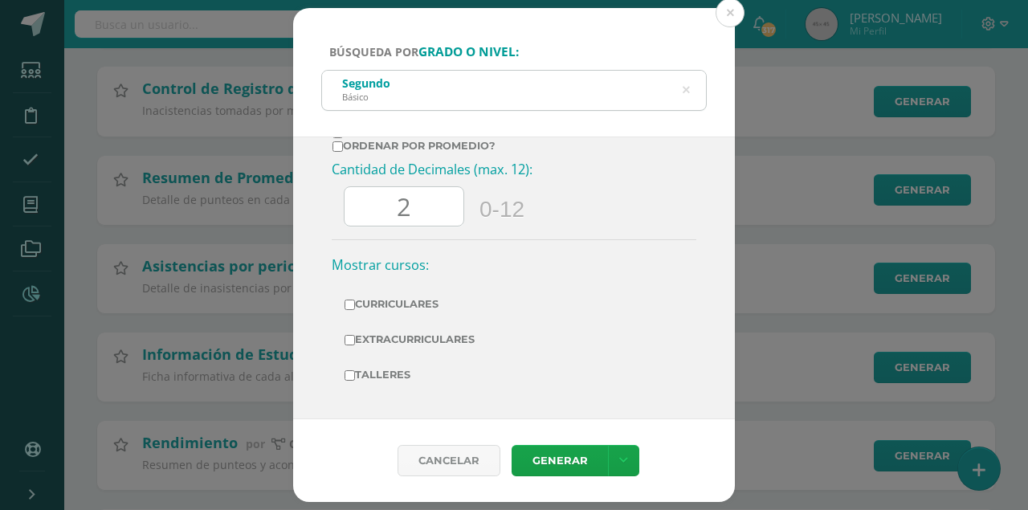
scroll to position [510, 0]
drag, startPoint x: 352, startPoint y: 305, endPoint x: 350, endPoint y: 332, distance: 27.3
click at [351, 305] on input "Curriculares" at bounding box center [349, 305] width 10 height 10
checkbox input "true"
drag, startPoint x: 353, startPoint y: 340, endPoint x: 344, endPoint y: 363, distance: 24.5
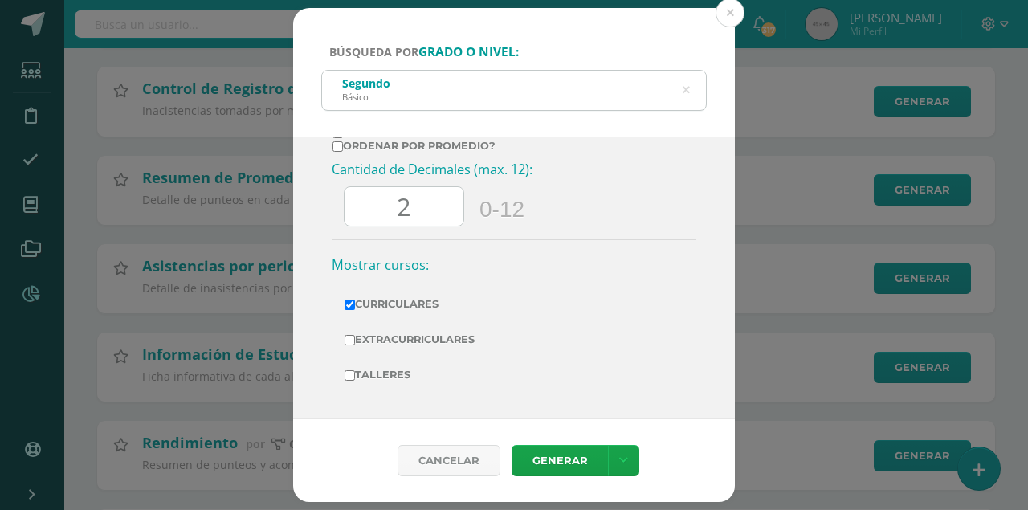
click at [353, 340] on input "Extracurriculares" at bounding box center [349, 340] width 10 height 10
checkbox input "true"
click at [347, 376] on input "Talleres" at bounding box center [349, 375] width 10 height 10
checkbox input "true"
click at [540, 464] on link "Generar" at bounding box center [559, 460] width 96 height 31
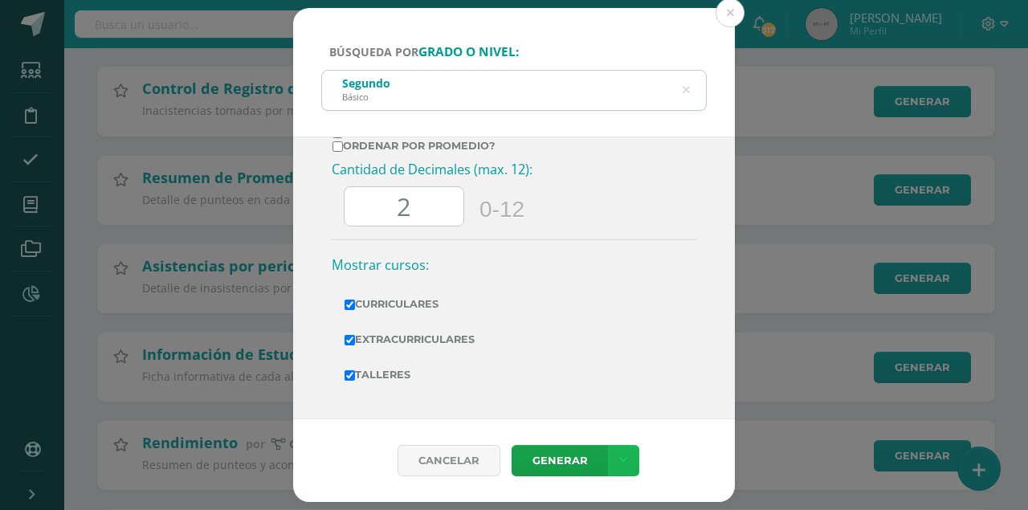
click at [620, 463] on icon at bounding box center [623, 461] width 9 height 14
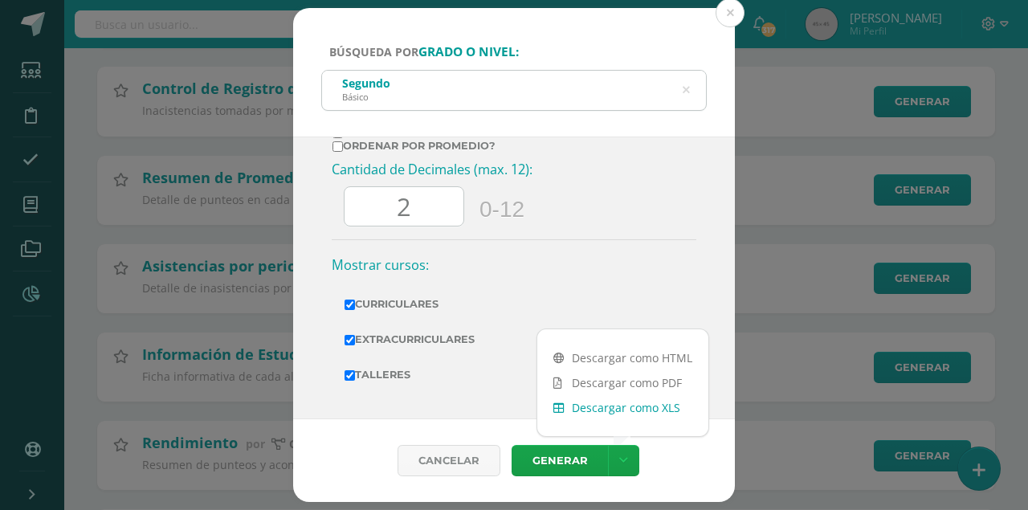
click at [657, 410] on link "Descargar como XLS" at bounding box center [622, 407] width 171 height 25
